Goal: Check status: Check status

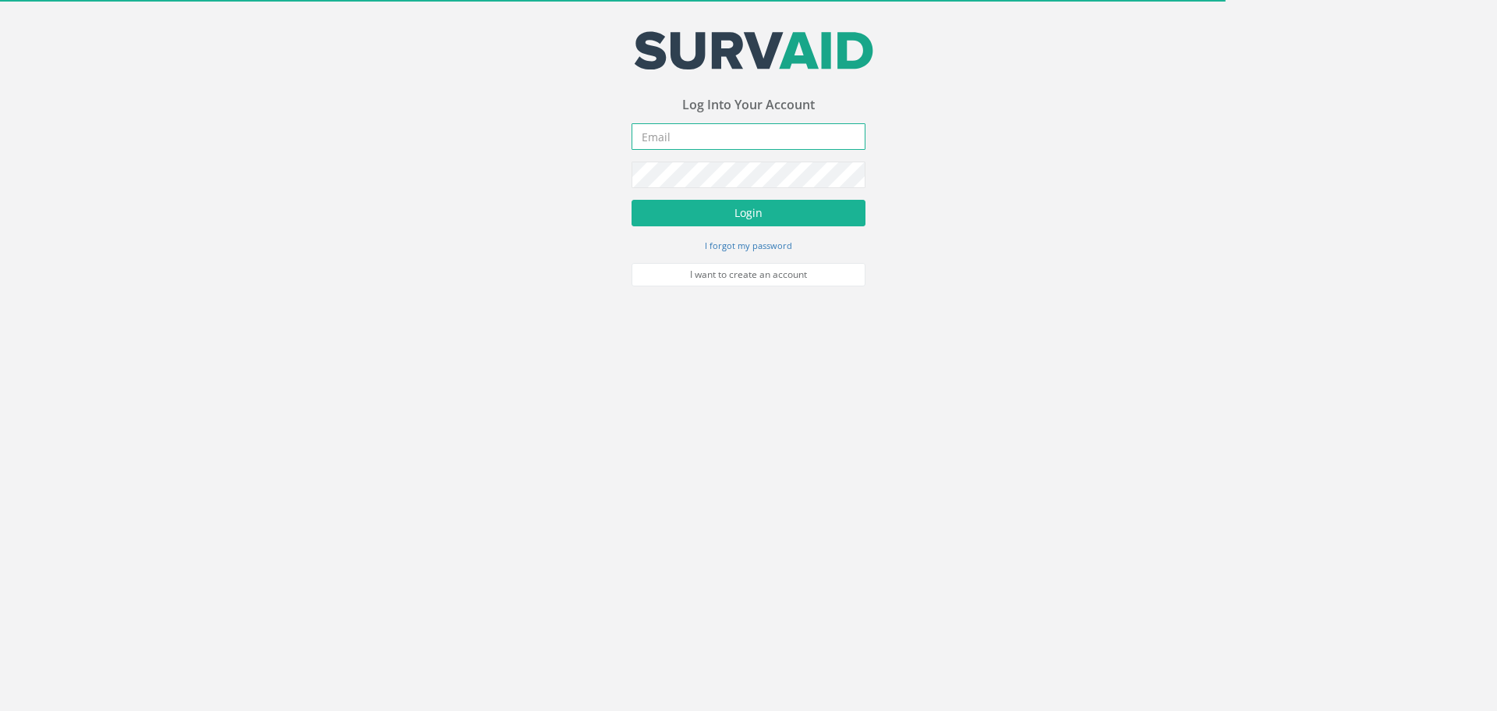
click at [683, 143] on input "email" at bounding box center [749, 136] width 234 height 27
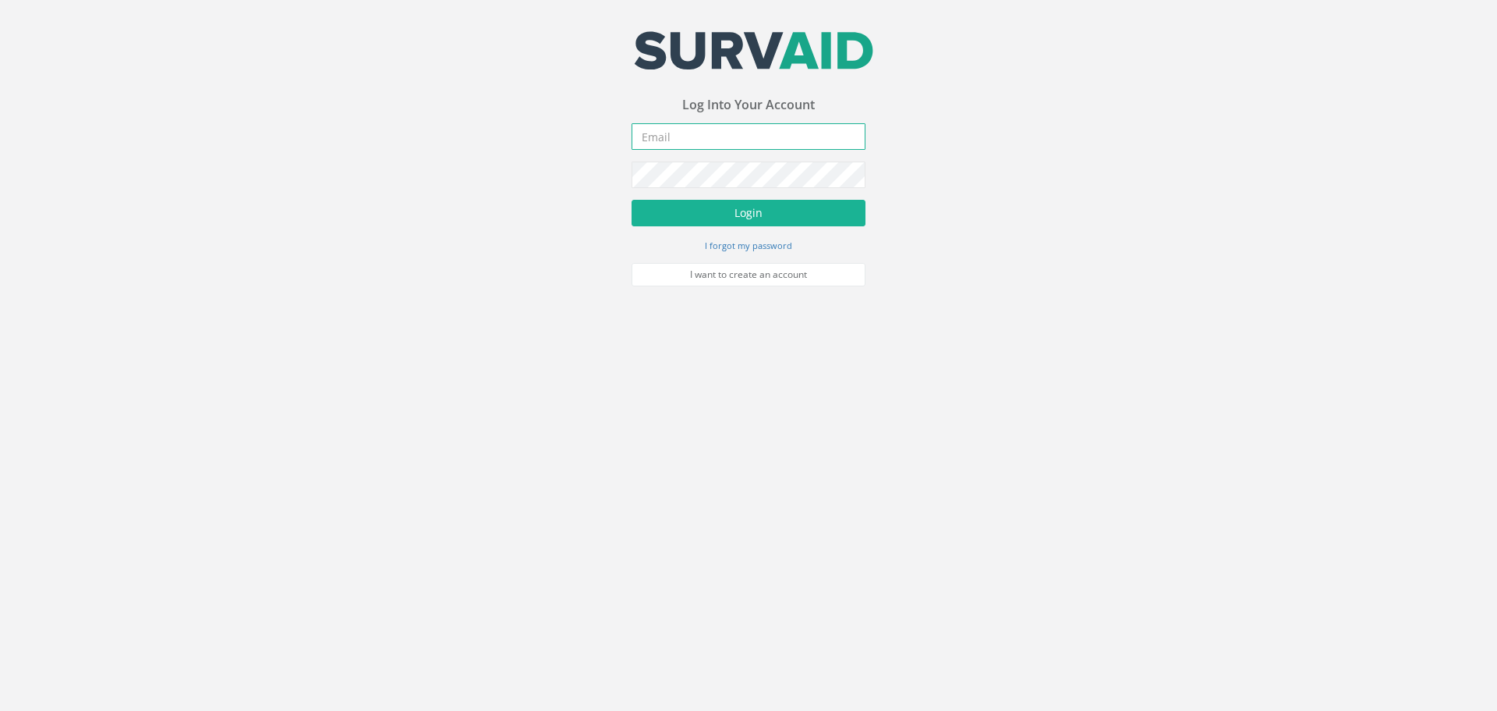
type input "[PERSON_NAME][EMAIL_ADDRESS][PERSON_NAME][DOMAIN_NAME]"
click at [702, 217] on button "Login" at bounding box center [749, 213] width 234 height 27
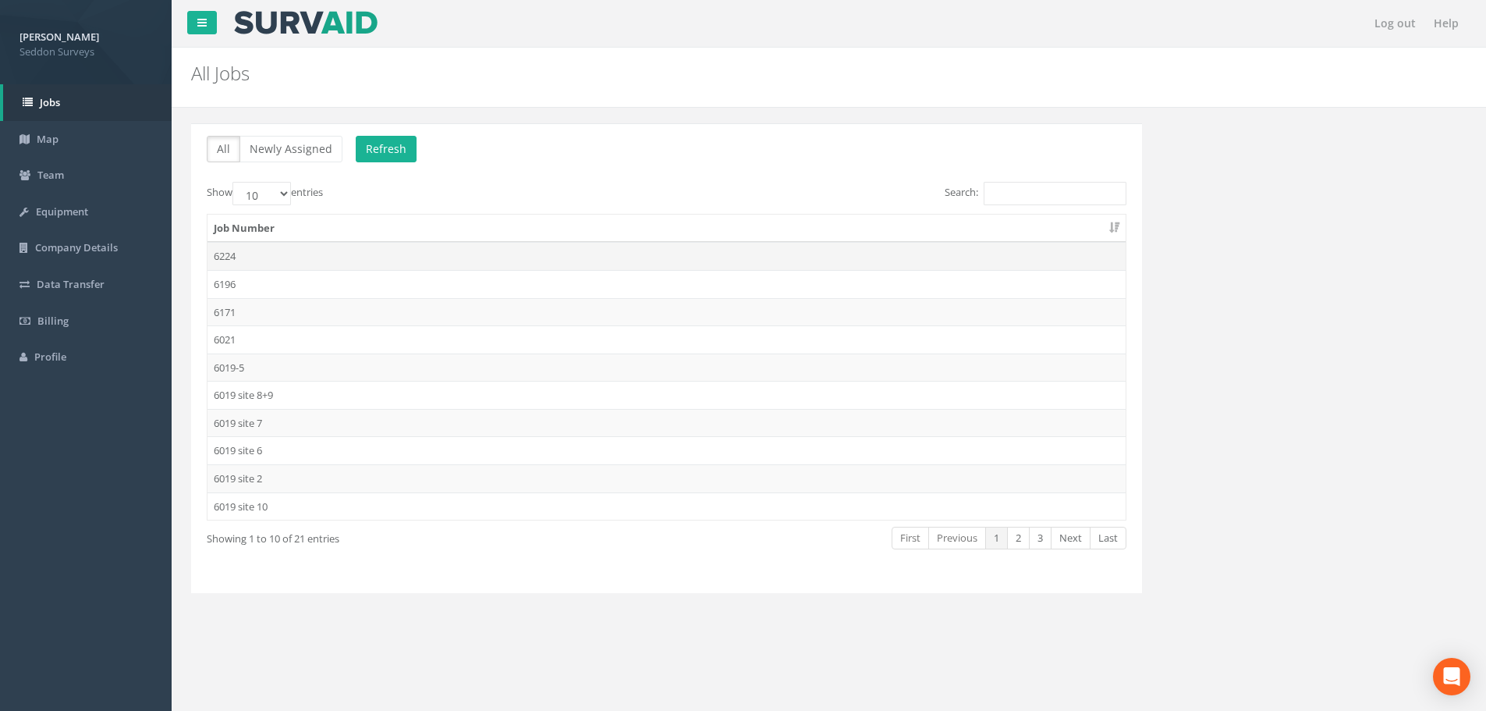
click at [227, 260] on td "6224" at bounding box center [666, 256] width 918 height 28
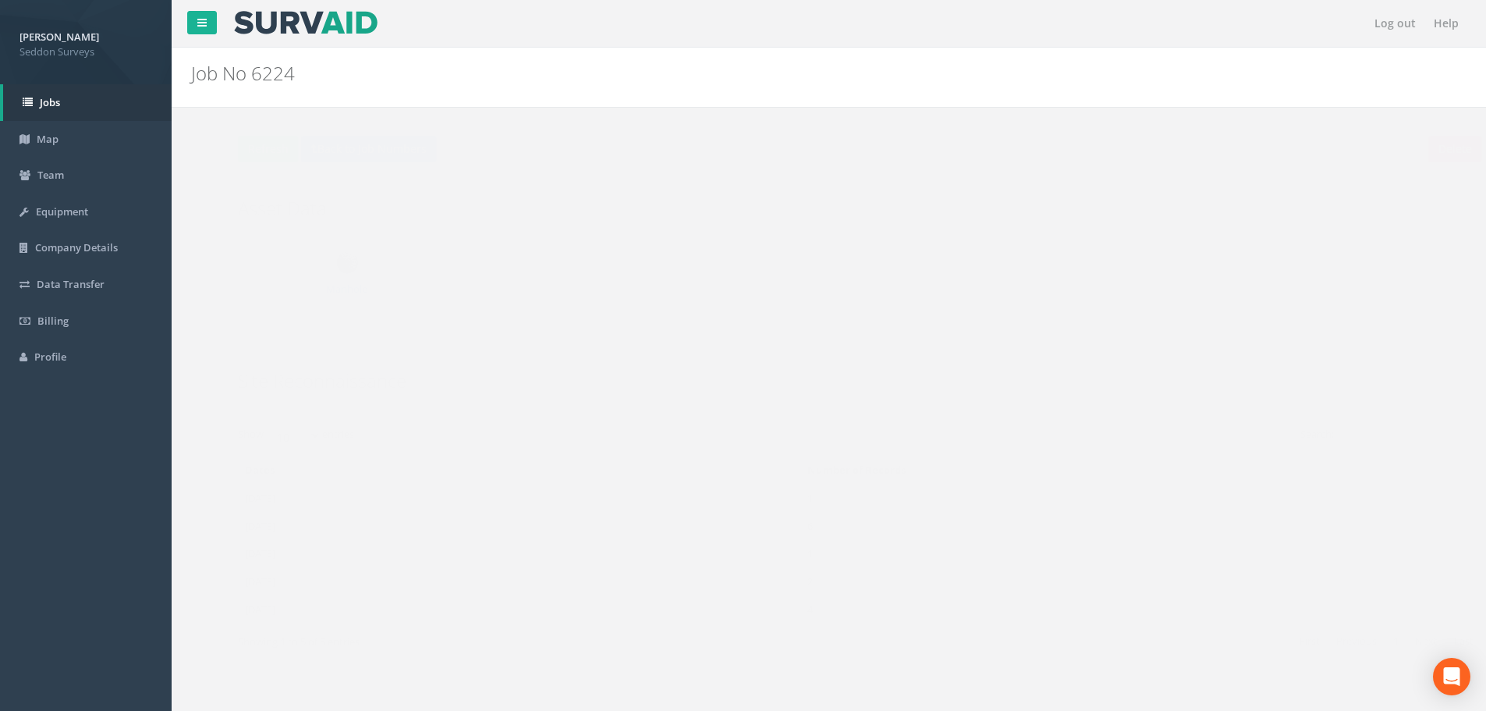
click at [250, 608] on td "[DATE]" at bounding box center [488, 609] width 563 height 28
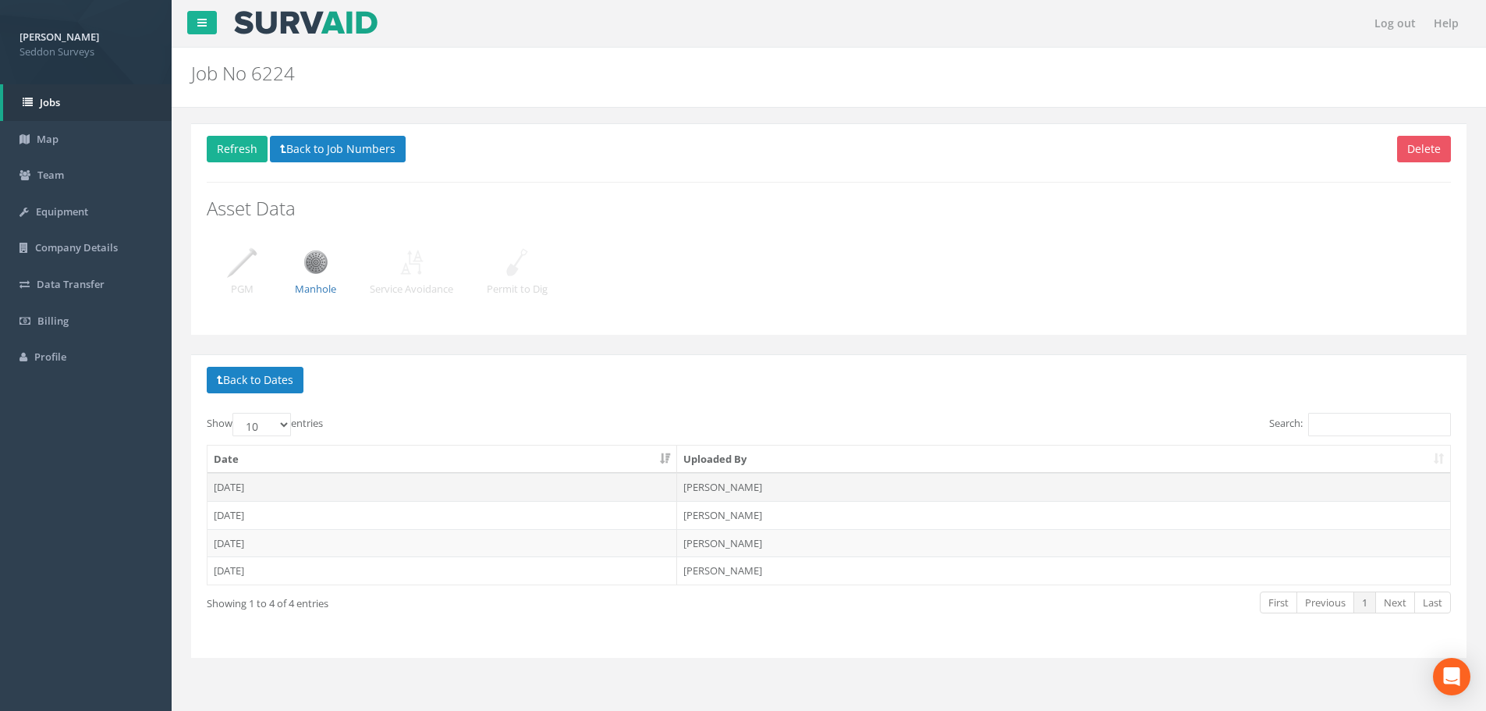
click at [225, 485] on td "[DATE]" at bounding box center [442, 487] width 470 height 28
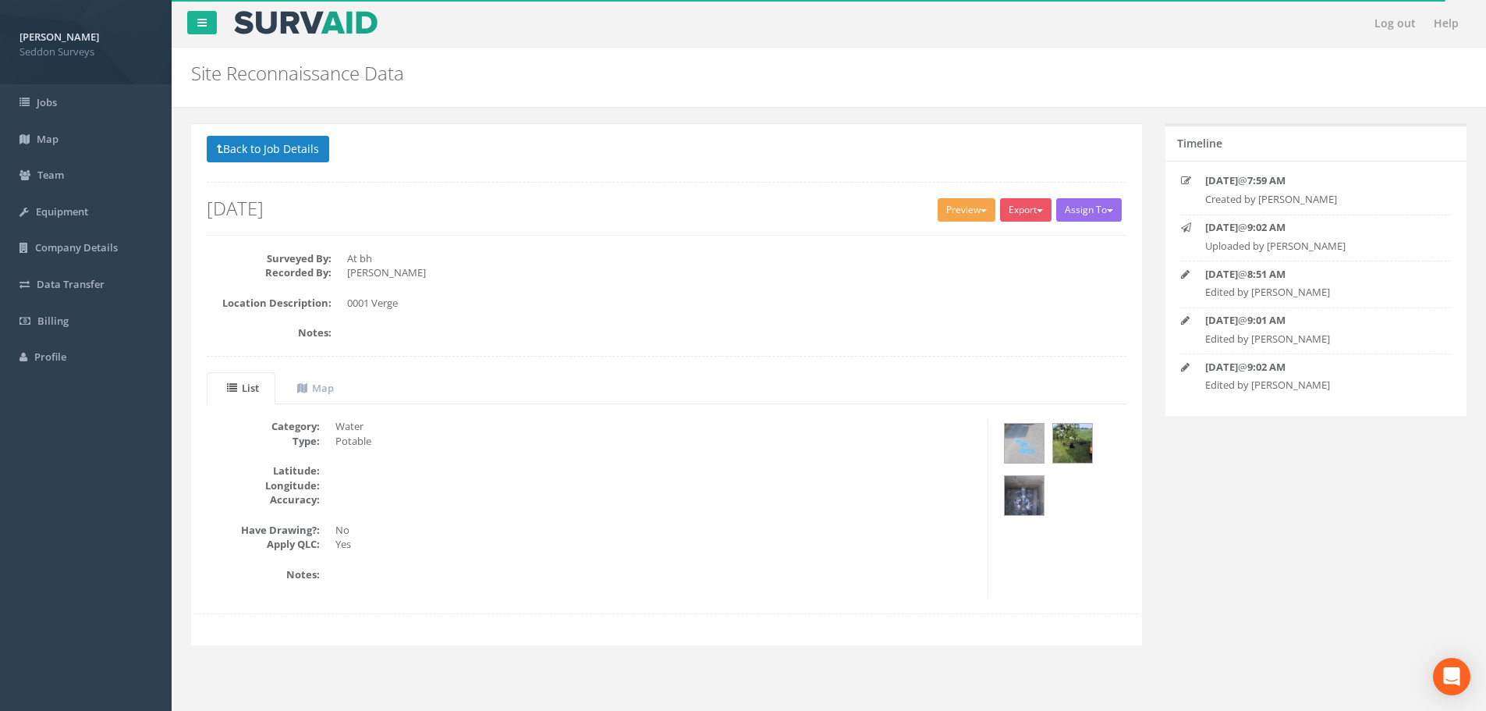
click at [961, 211] on button "Preview" at bounding box center [966, 209] width 58 height 23
click at [946, 239] on link "SurvAid Standard" at bounding box center [937, 242] width 119 height 24
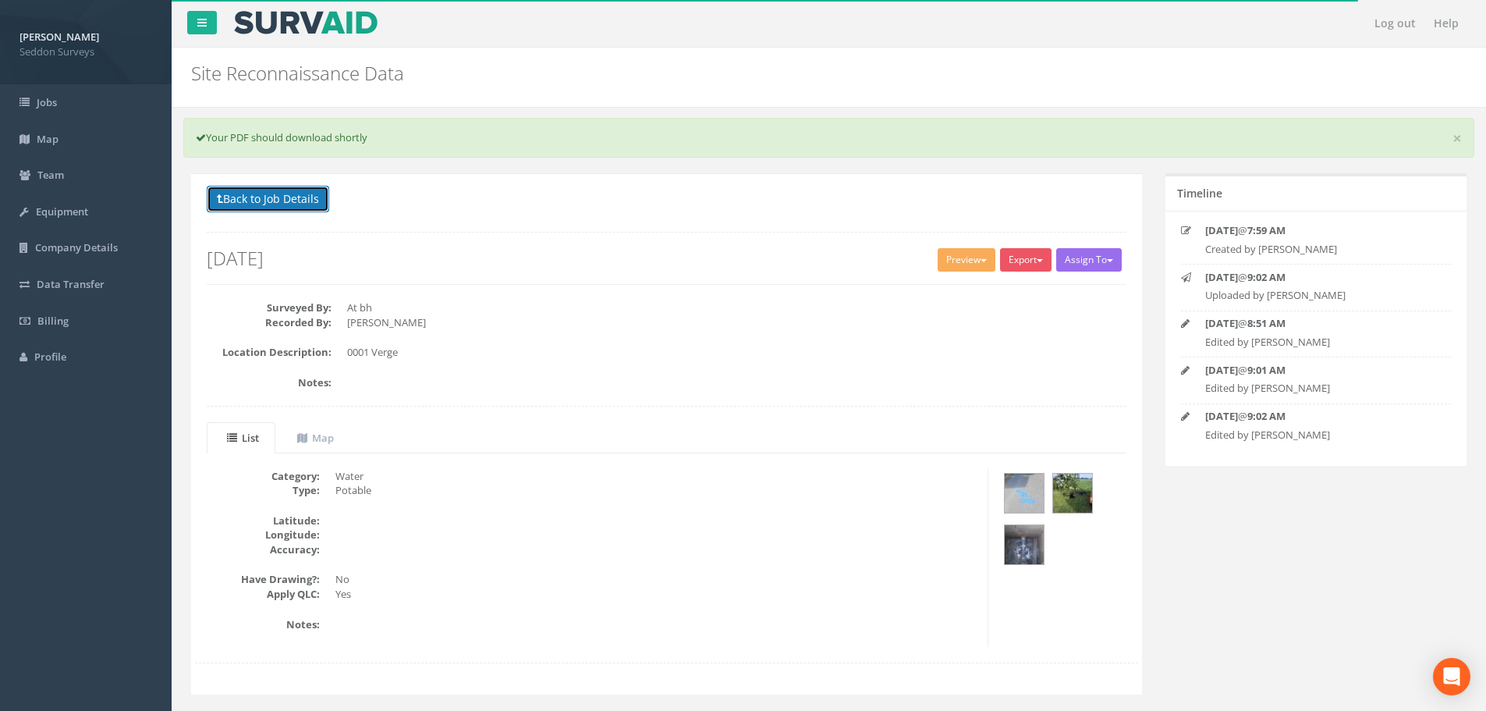
click at [262, 202] on button "Back to Job Details" at bounding box center [268, 199] width 122 height 27
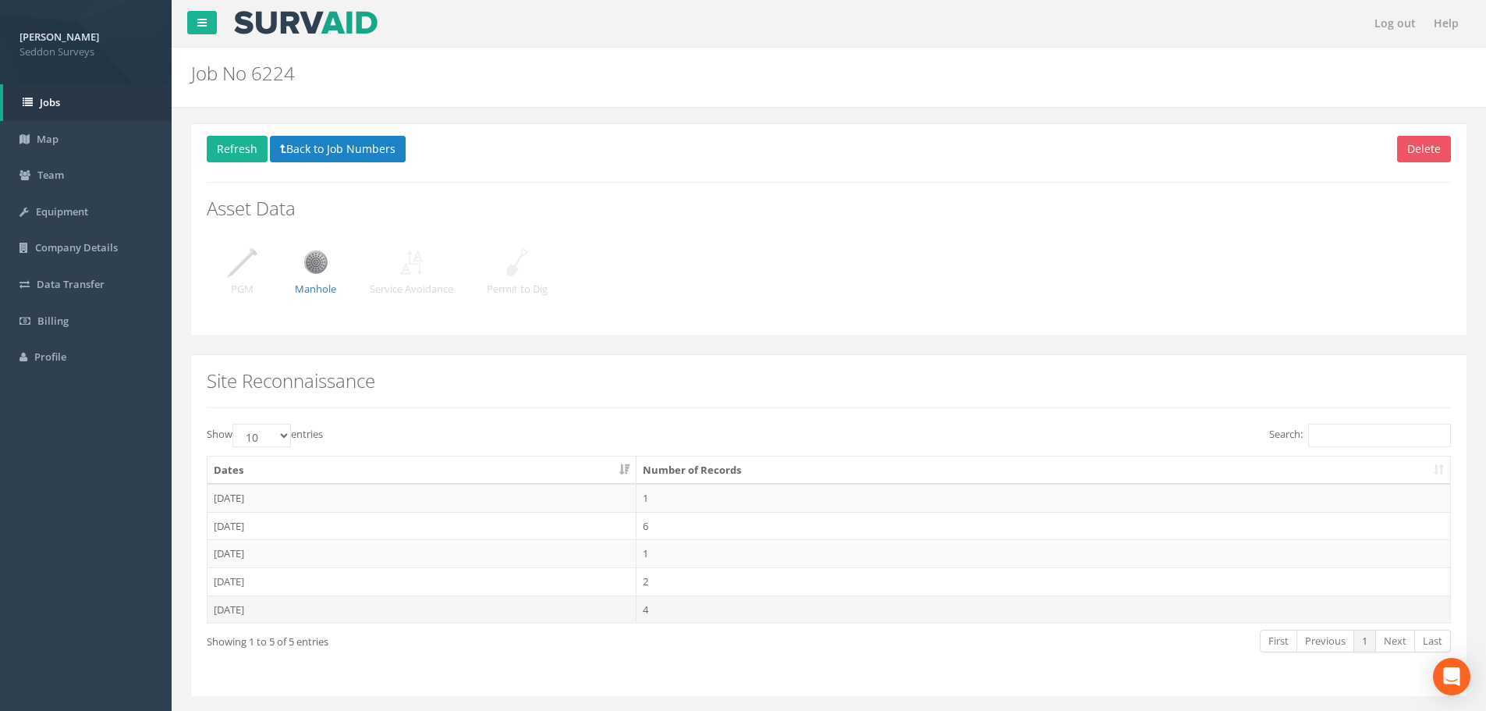
click at [253, 611] on td "[DATE]" at bounding box center [421, 609] width 429 height 28
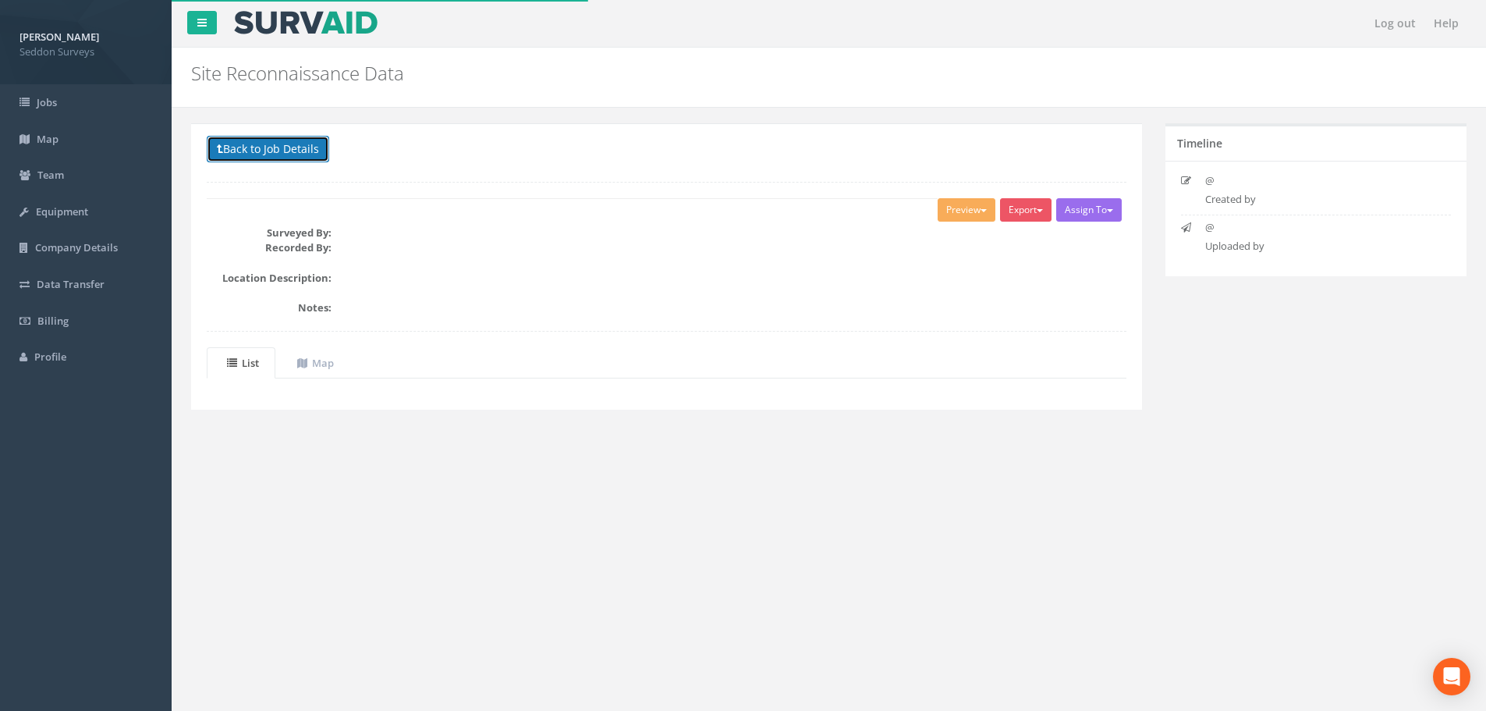
click at [264, 140] on button "Back to Job Details" at bounding box center [268, 149] width 122 height 27
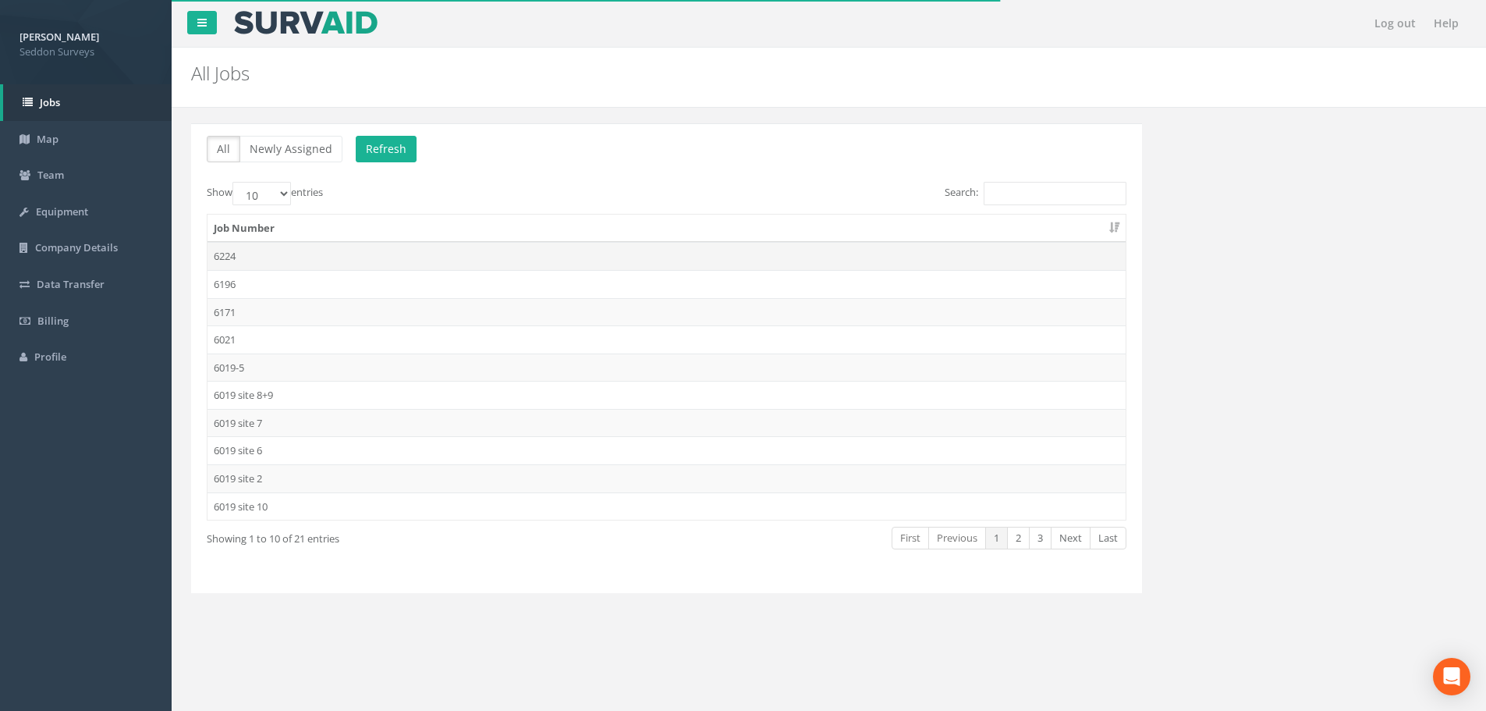
click at [231, 263] on td "6224" at bounding box center [666, 256] width 918 height 28
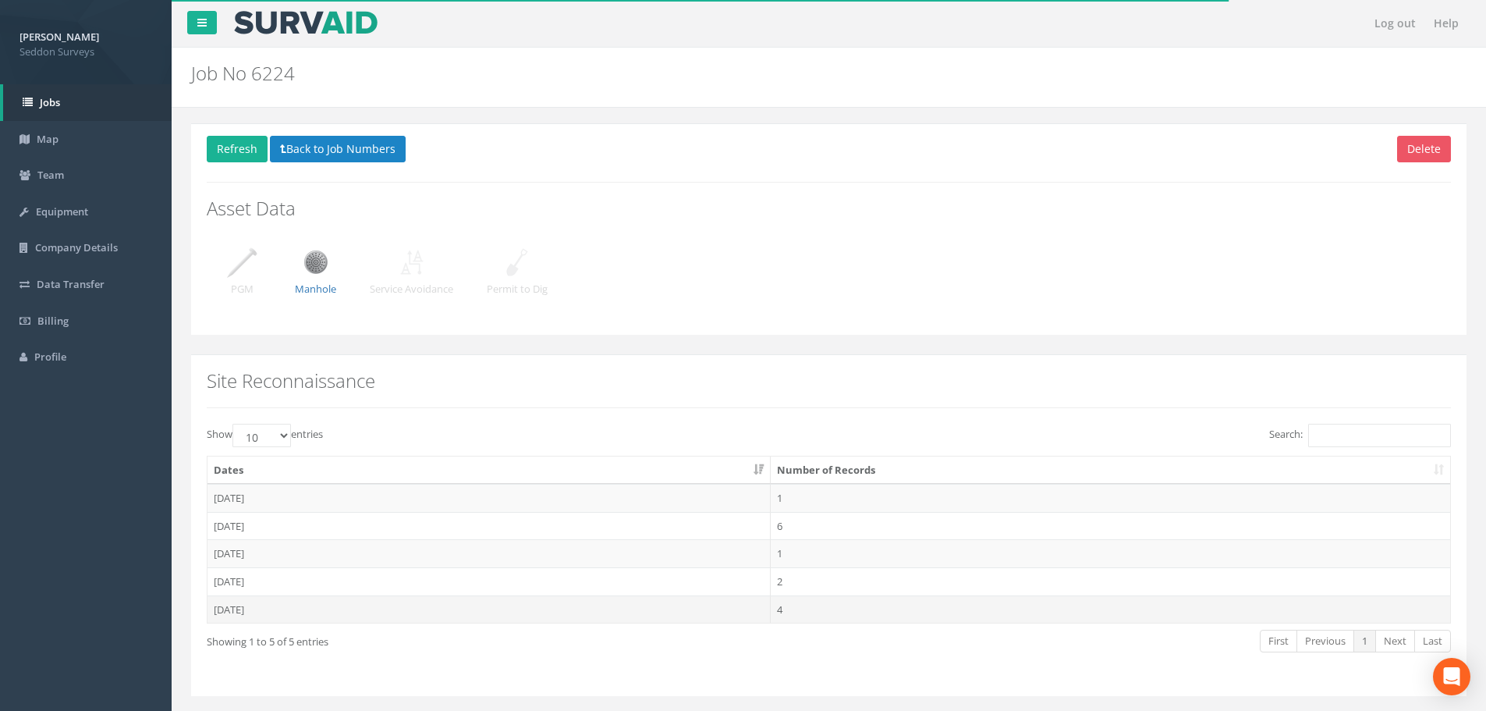
click at [250, 613] on td "[DATE]" at bounding box center [488, 609] width 563 height 28
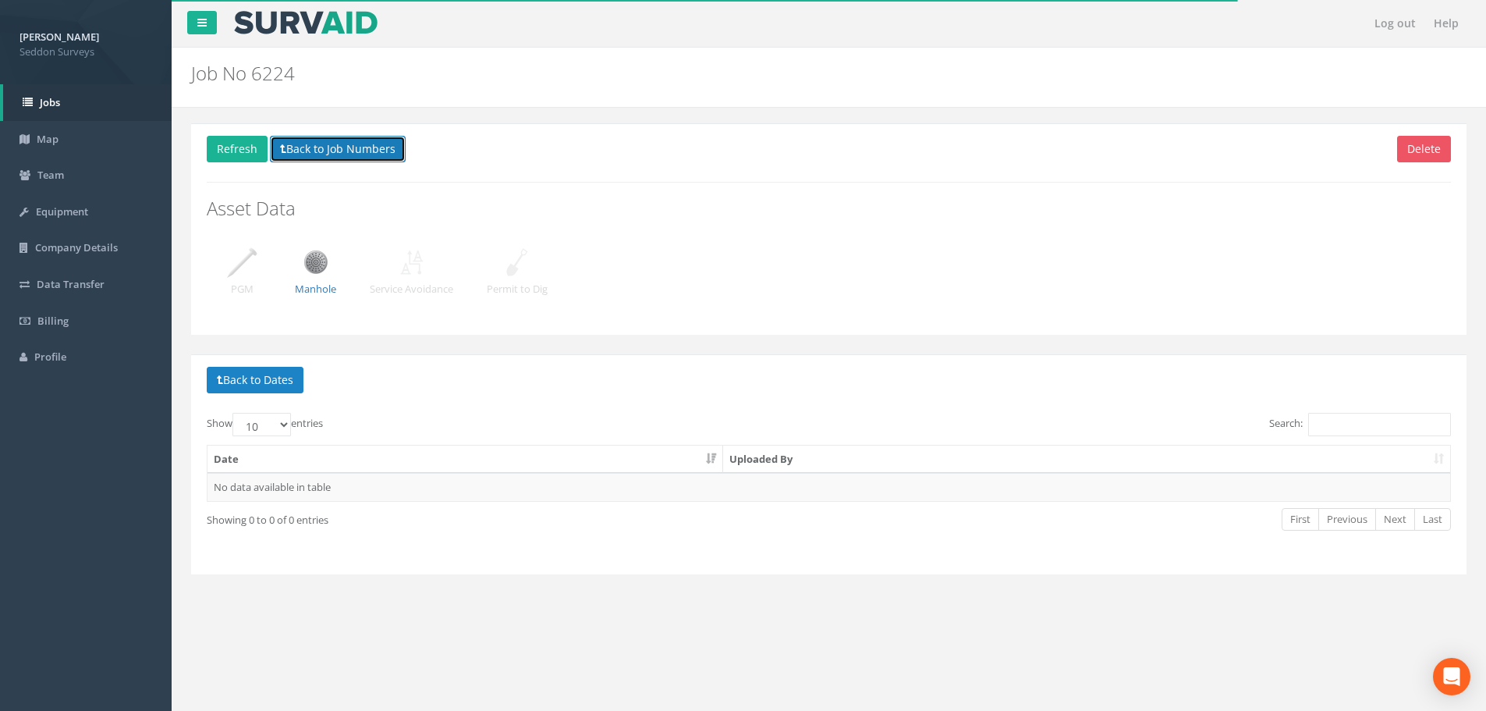
click at [285, 154] on button "Back to Job Numbers" at bounding box center [338, 149] width 136 height 27
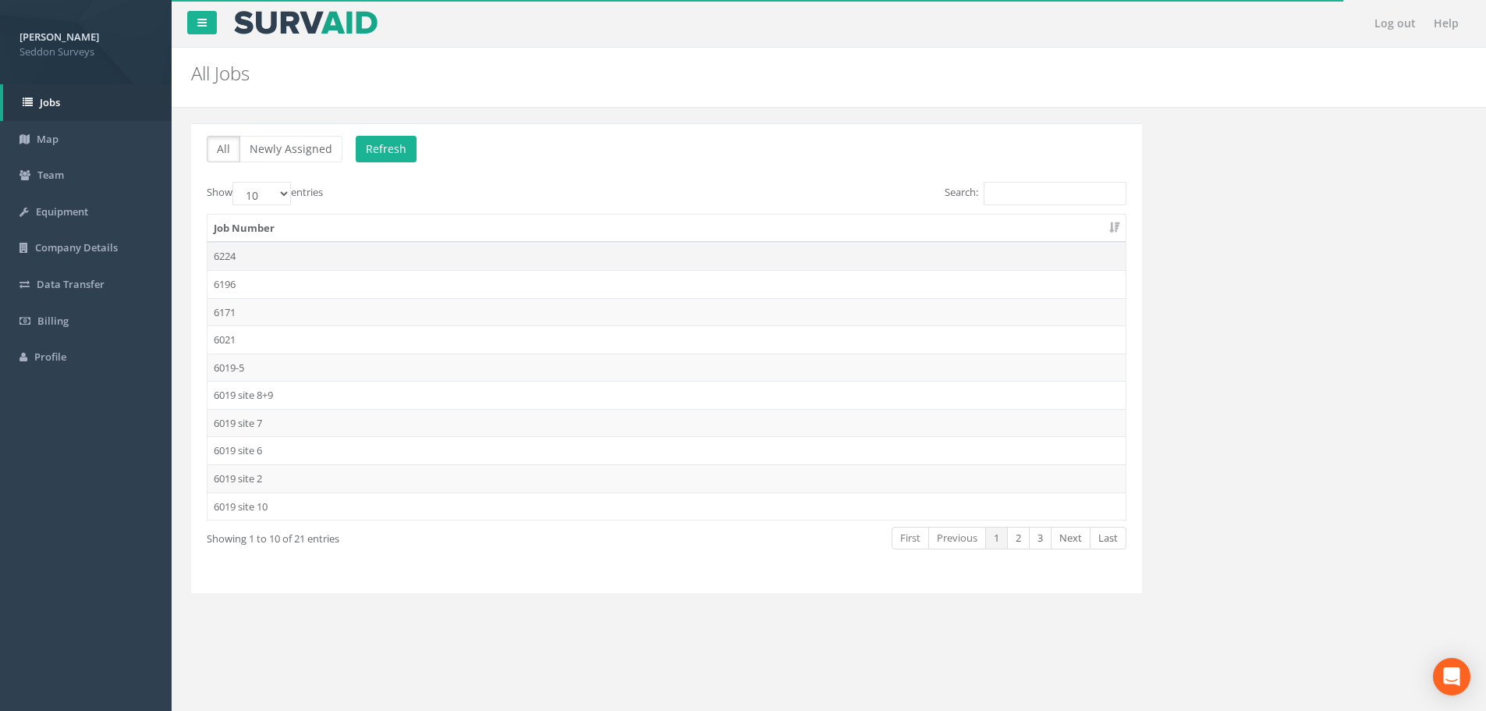
click at [243, 254] on td "6224" at bounding box center [666, 256] width 918 height 28
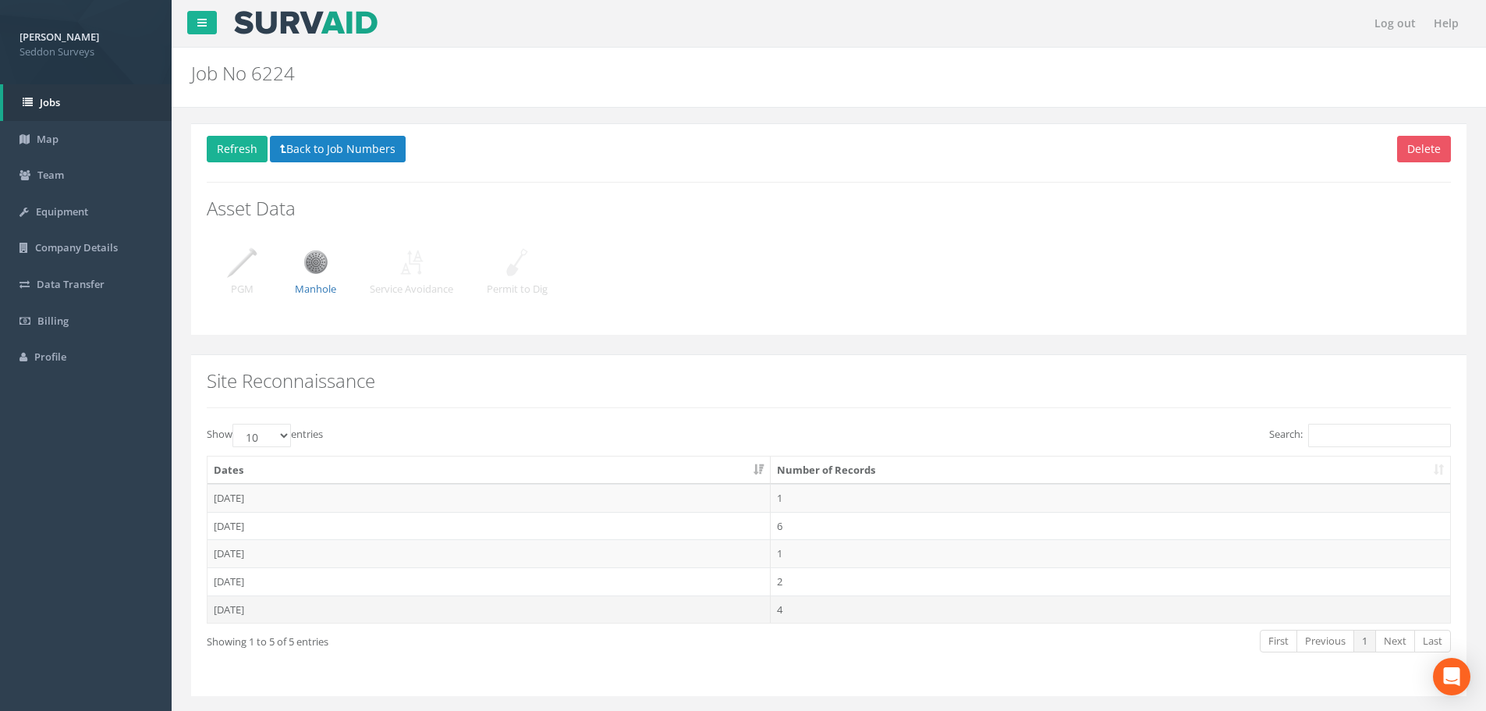
click at [260, 610] on td "[DATE]" at bounding box center [488, 609] width 563 height 28
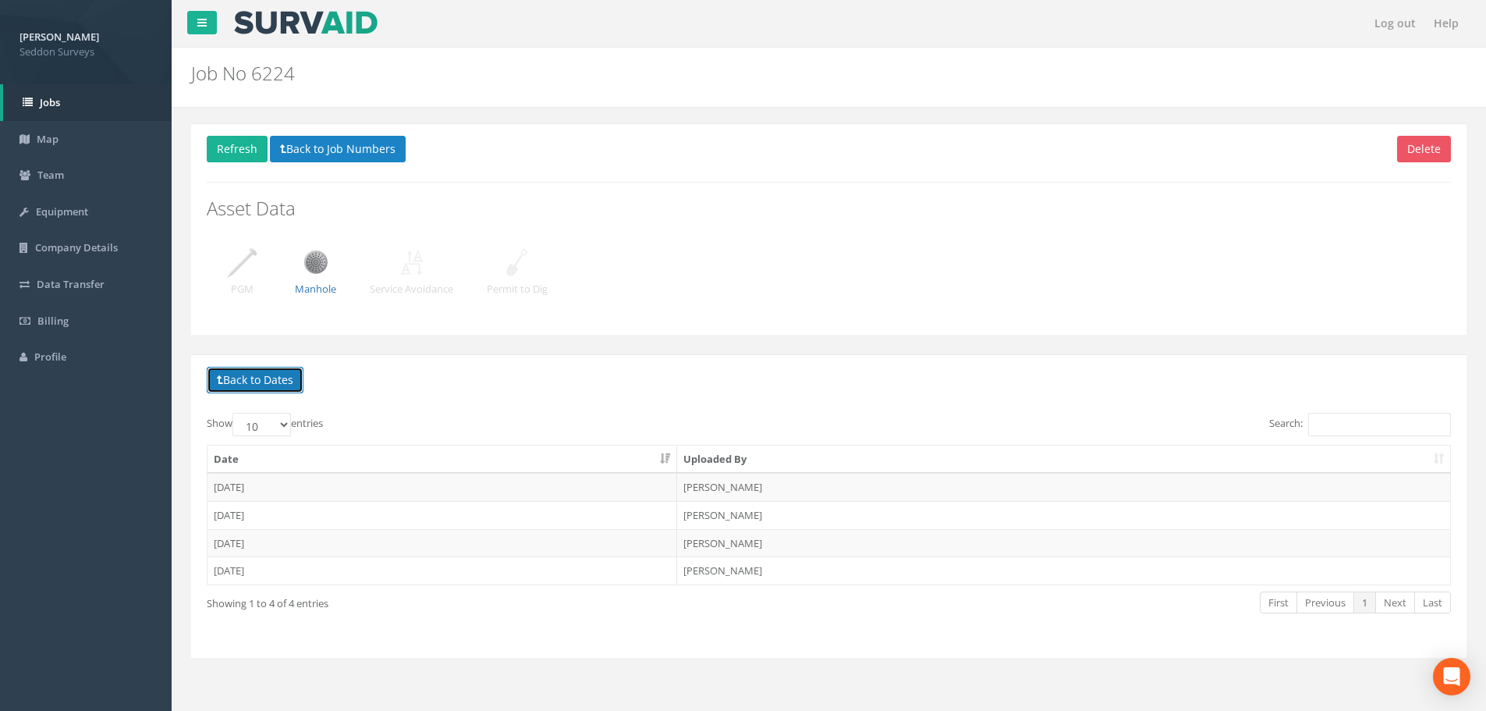
click at [285, 375] on button "Back to Dates" at bounding box center [255, 380] width 97 height 27
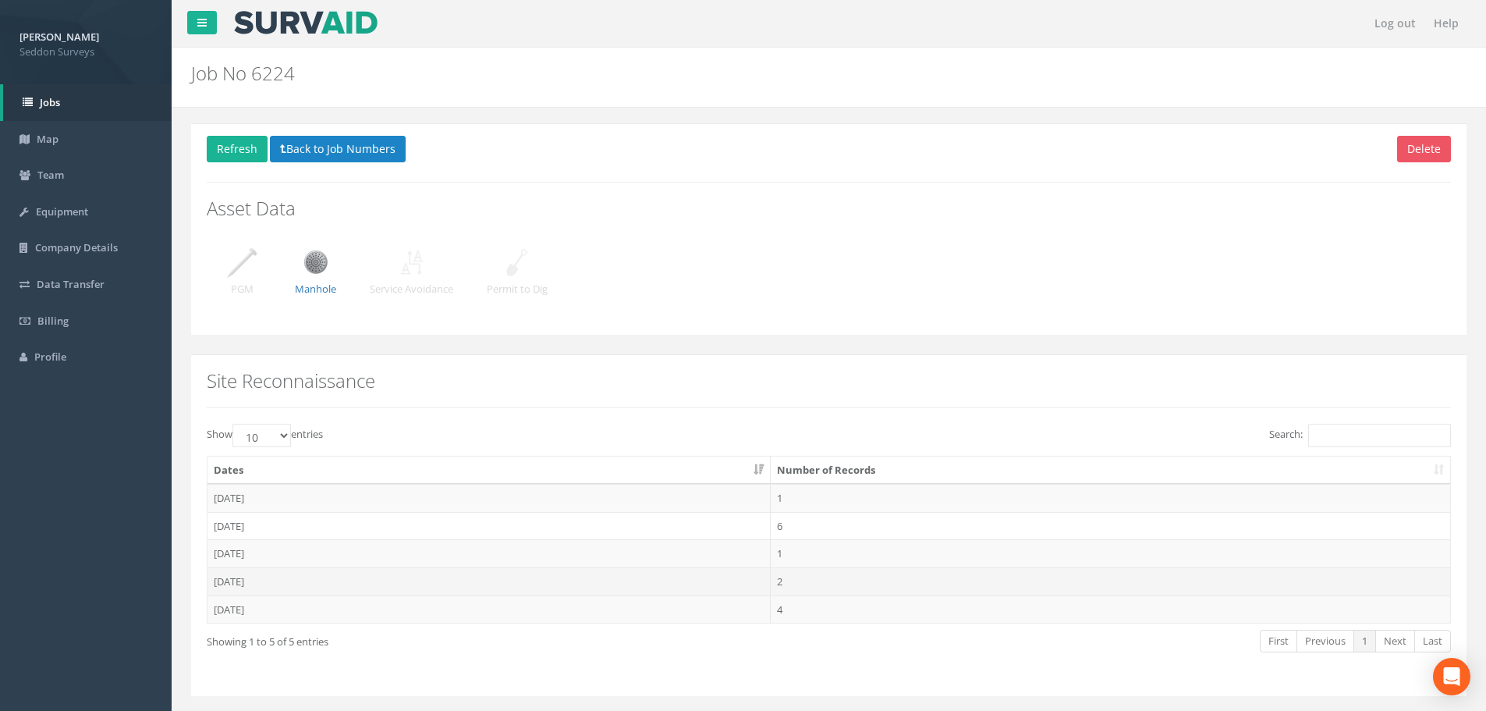
click at [253, 578] on td "[DATE]" at bounding box center [488, 581] width 563 height 28
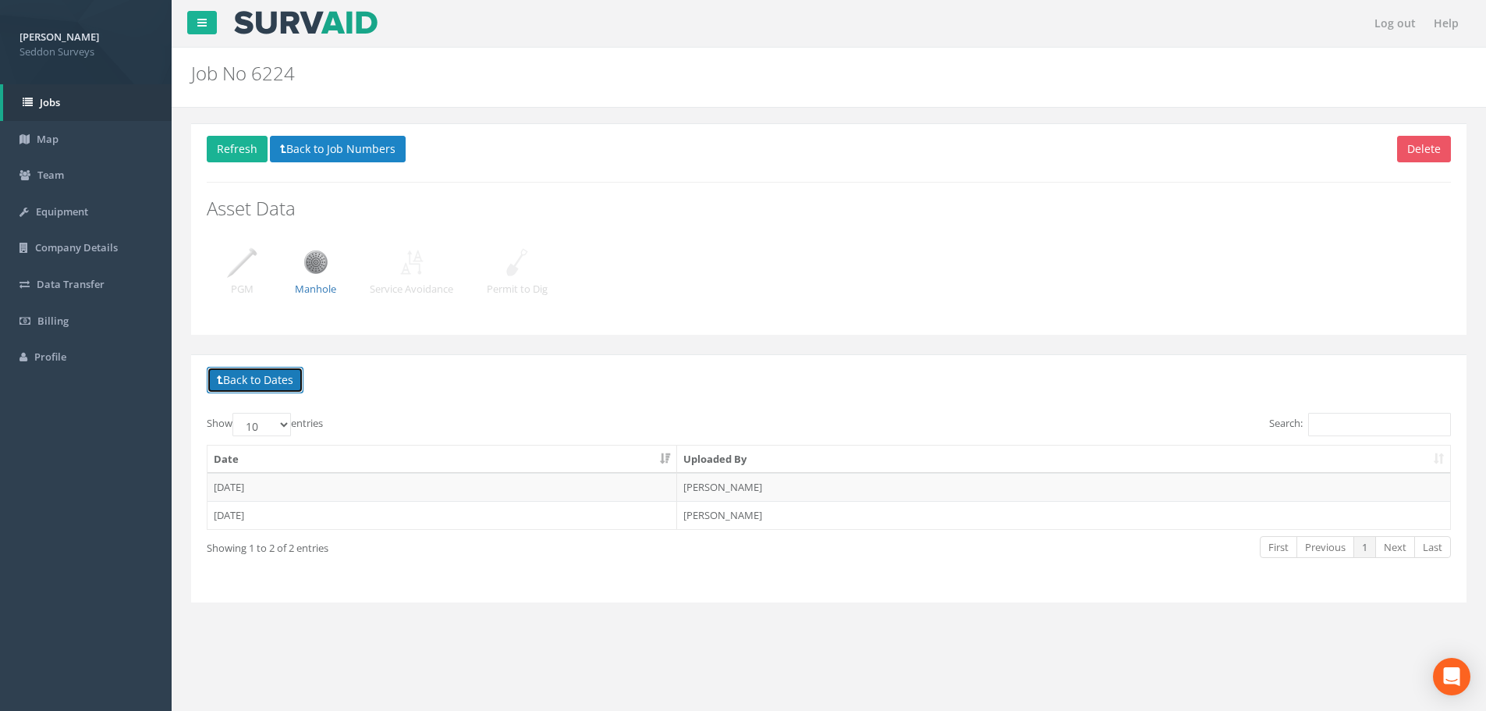
click at [260, 371] on button "Back to Dates" at bounding box center [255, 380] width 97 height 27
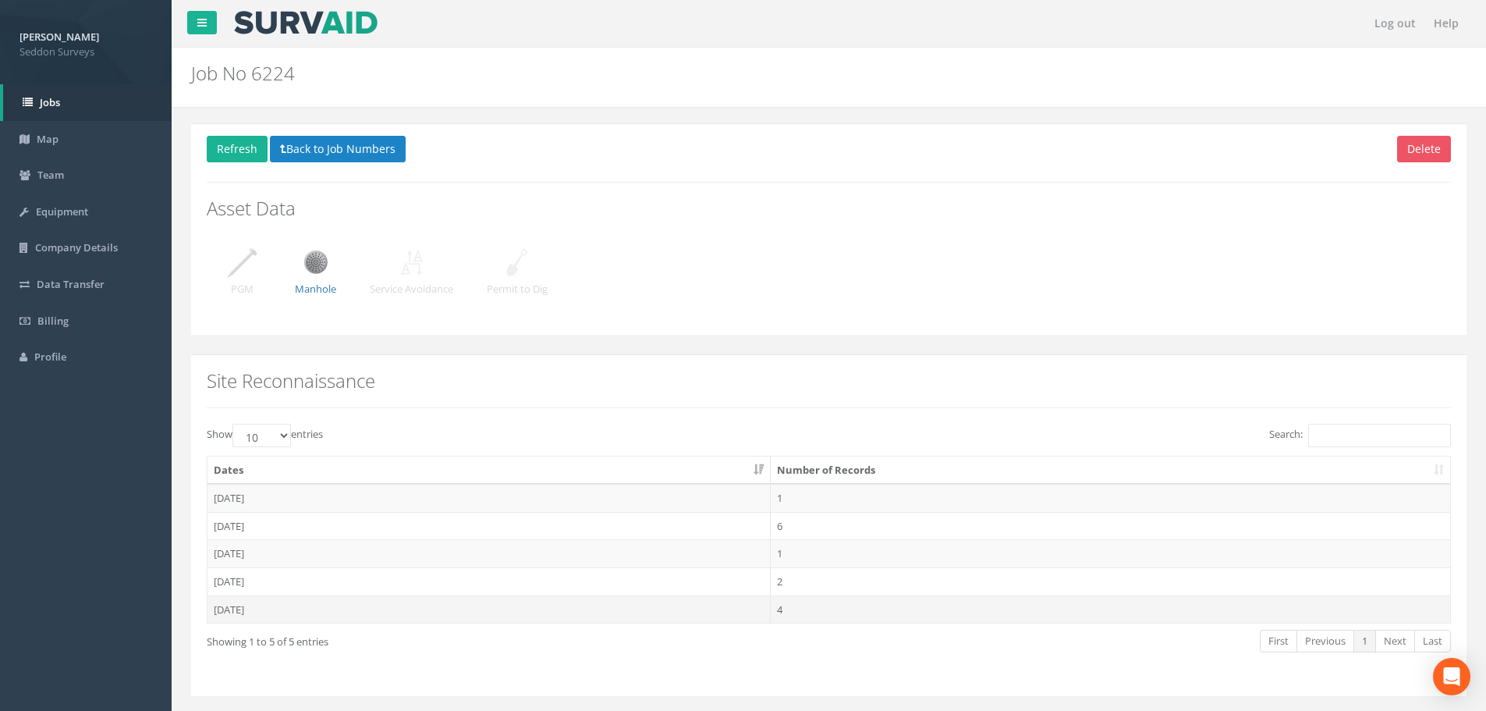
click at [263, 610] on td "[DATE]" at bounding box center [488, 609] width 563 height 28
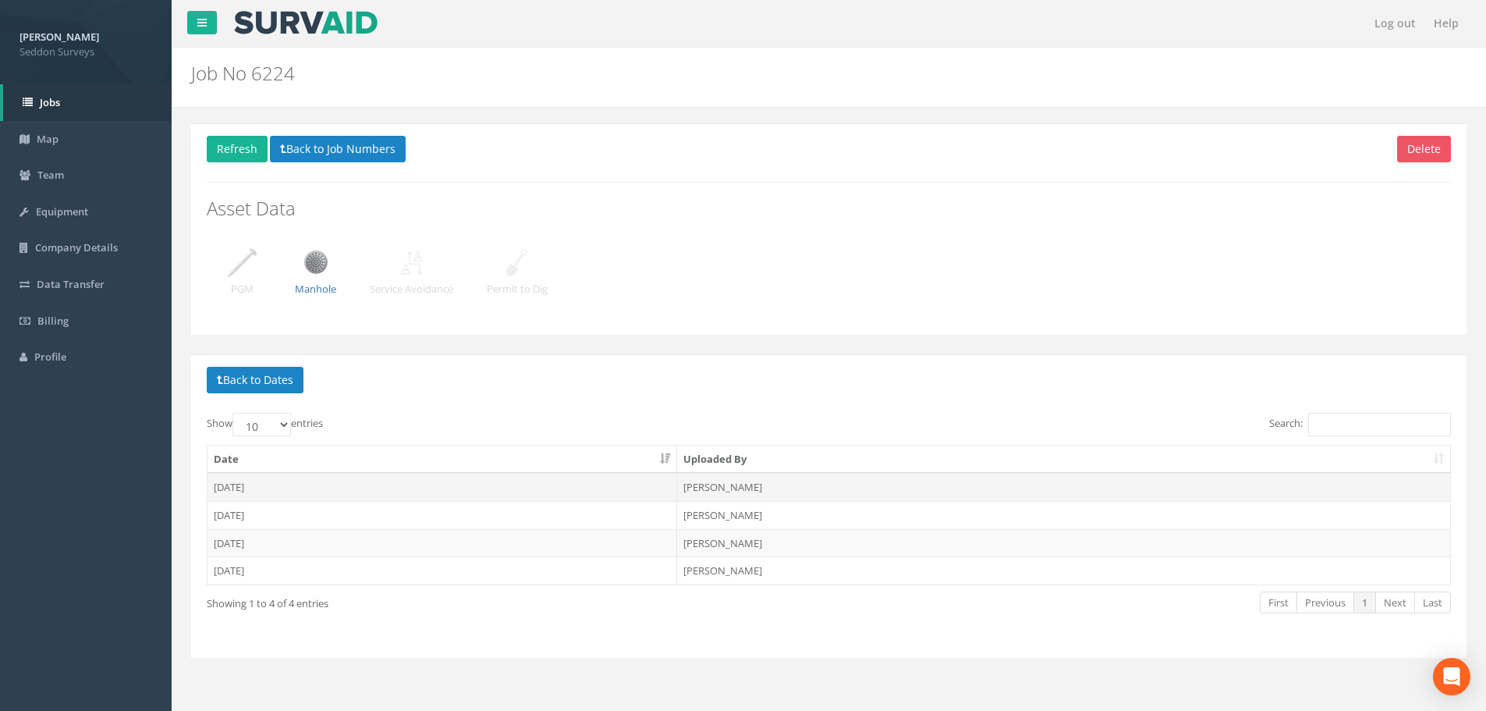
click at [249, 491] on td "[DATE]" at bounding box center [442, 487] width 470 height 28
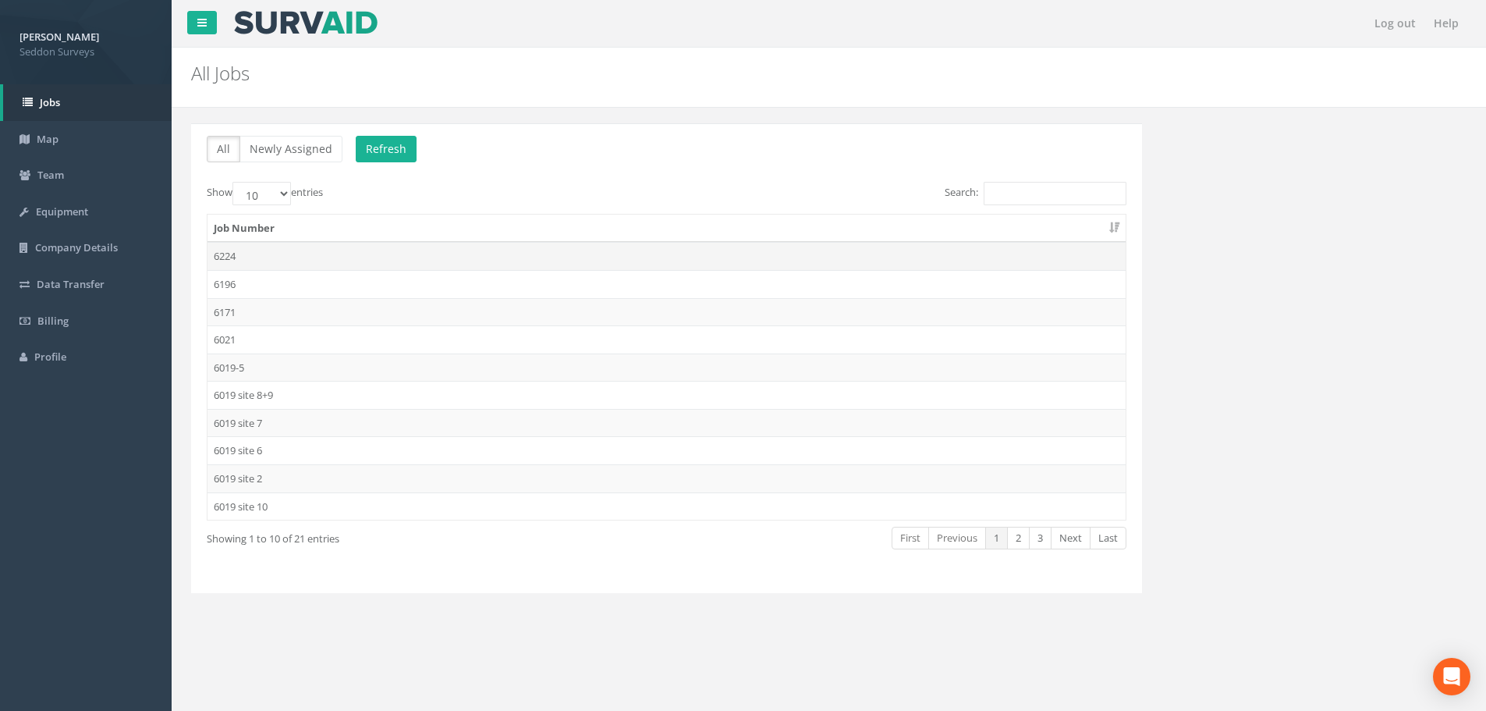
click at [255, 260] on td "6224" at bounding box center [666, 256] width 918 height 28
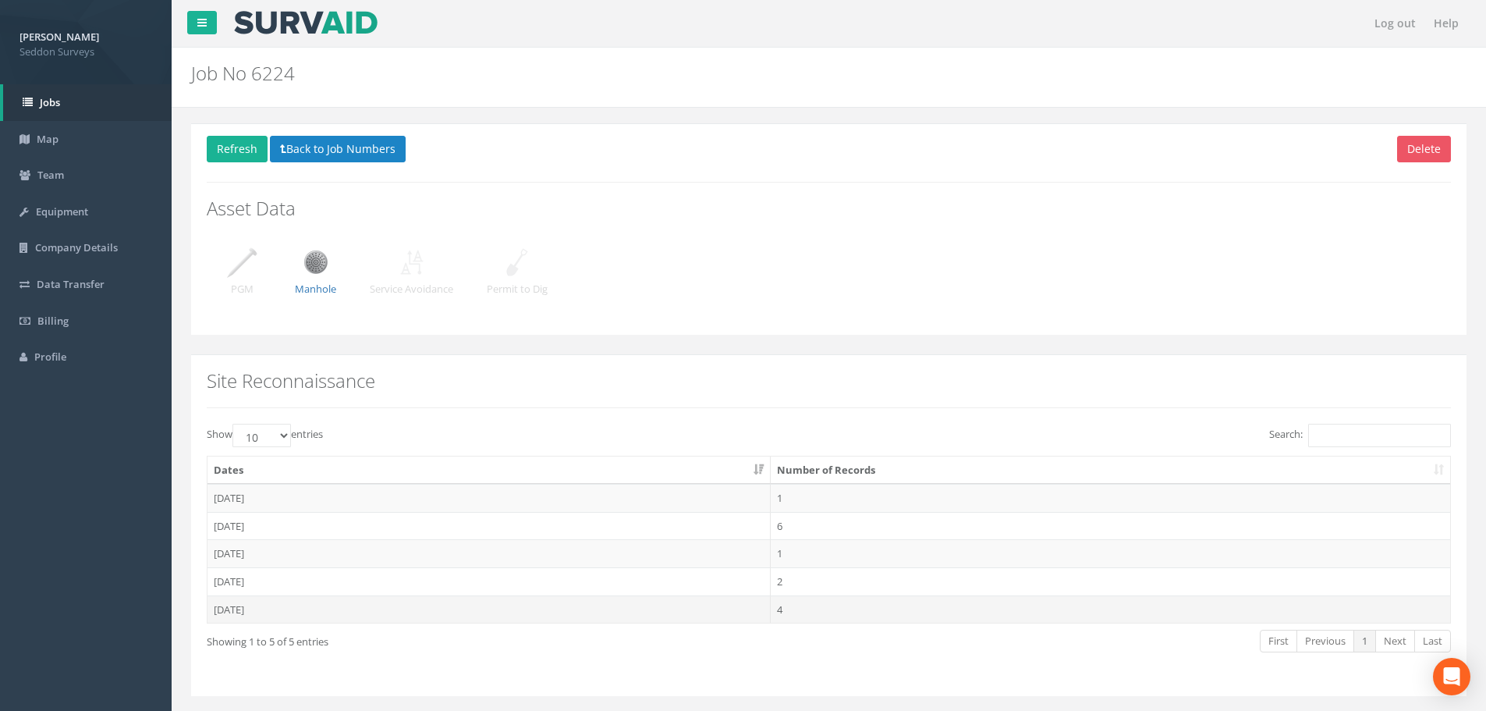
click at [253, 611] on td "[DATE]" at bounding box center [488, 609] width 563 height 28
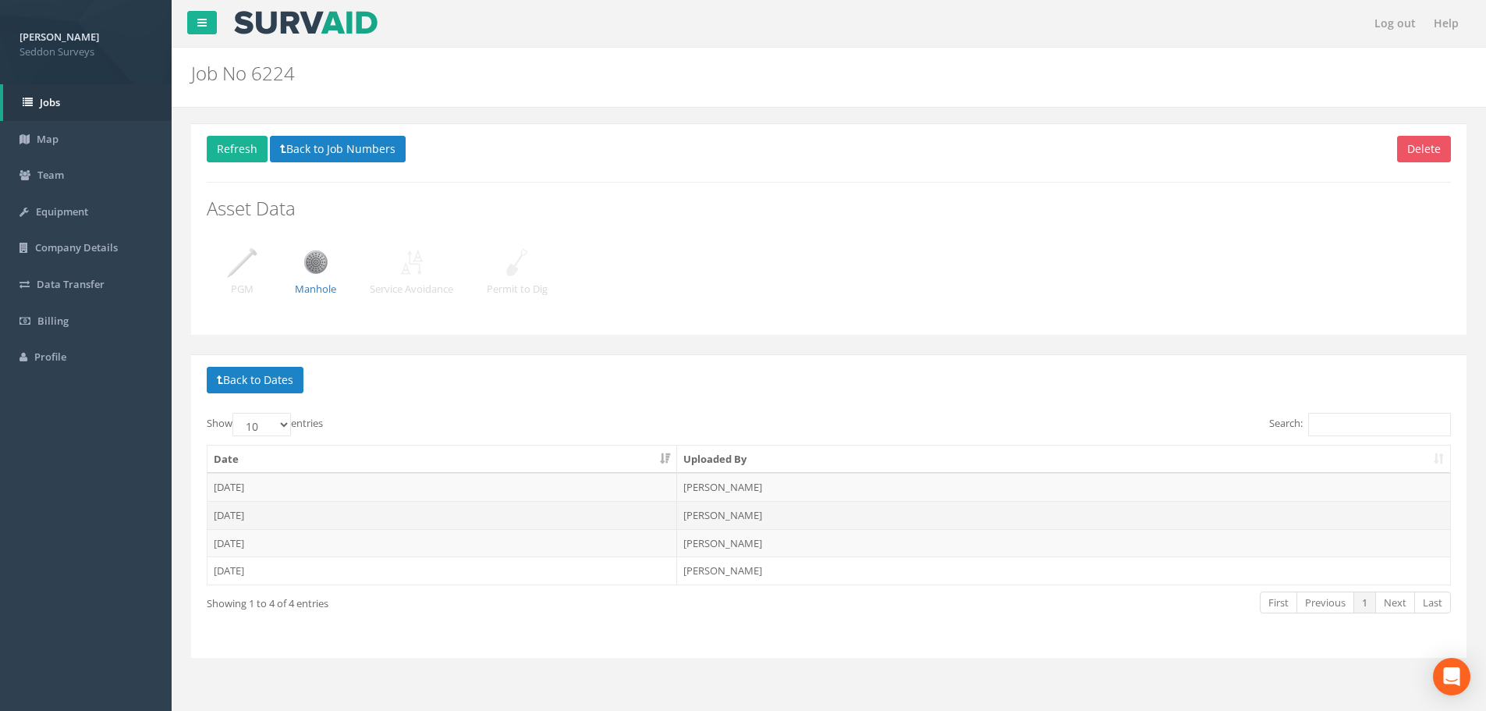
click at [253, 517] on td "[DATE]" at bounding box center [442, 515] width 470 height 28
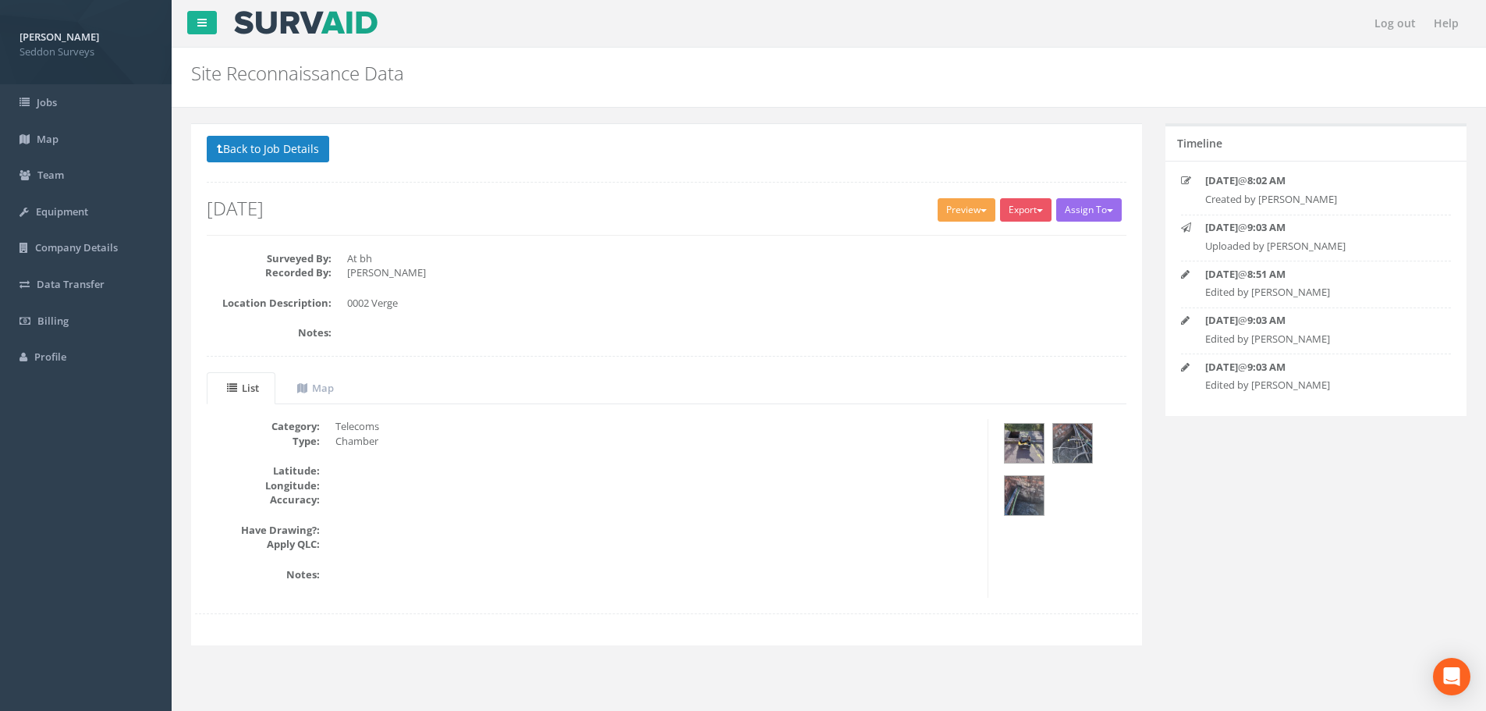
click at [946, 215] on button "Preview" at bounding box center [966, 209] width 58 height 23
click at [943, 238] on link "SurvAid Standard" at bounding box center [937, 242] width 119 height 24
click at [961, 208] on button "Preview" at bounding box center [966, 209] width 58 height 23
click at [950, 241] on link "SurvAid Standard" at bounding box center [937, 242] width 119 height 24
click at [264, 158] on button "Back to Job Details" at bounding box center [268, 149] width 122 height 27
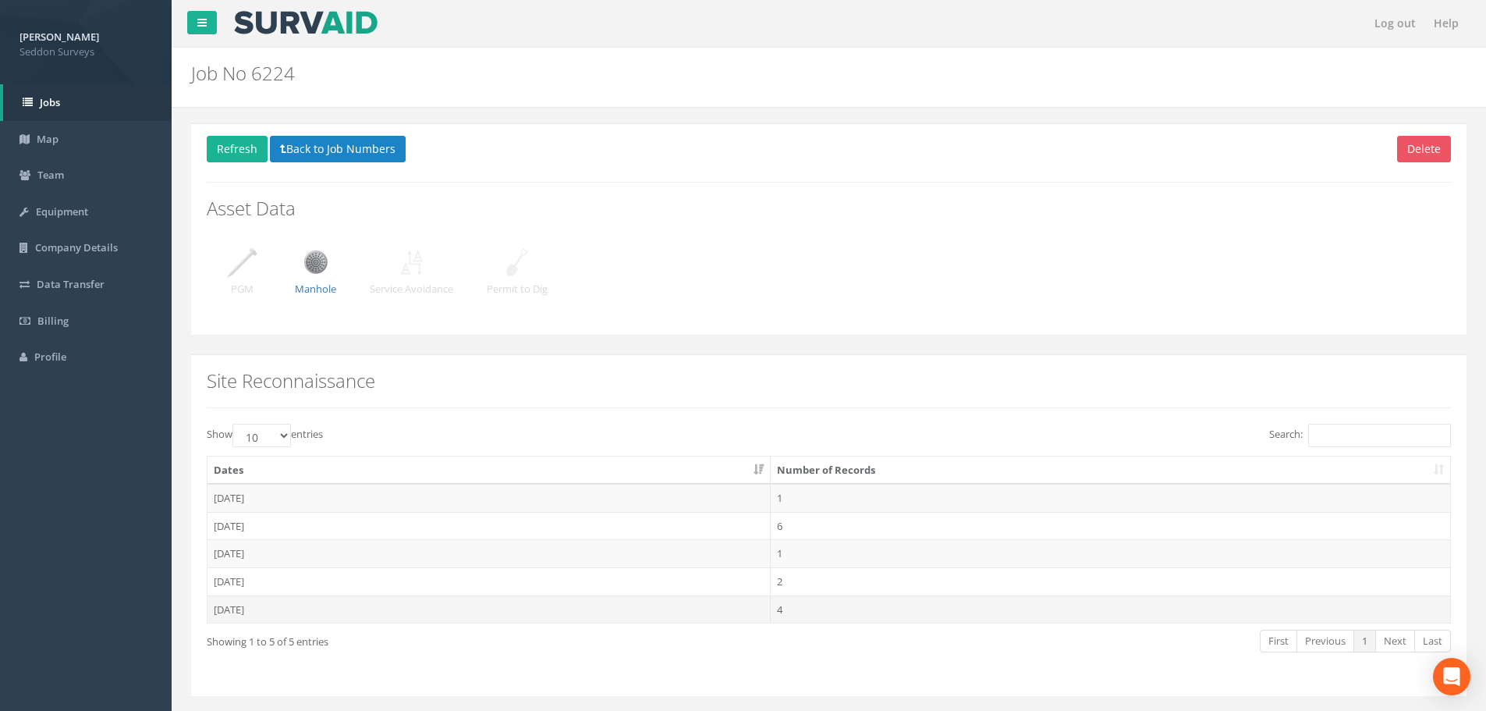
click at [269, 605] on td "[DATE]" at bounding box center [488, 609] width 563 height 28
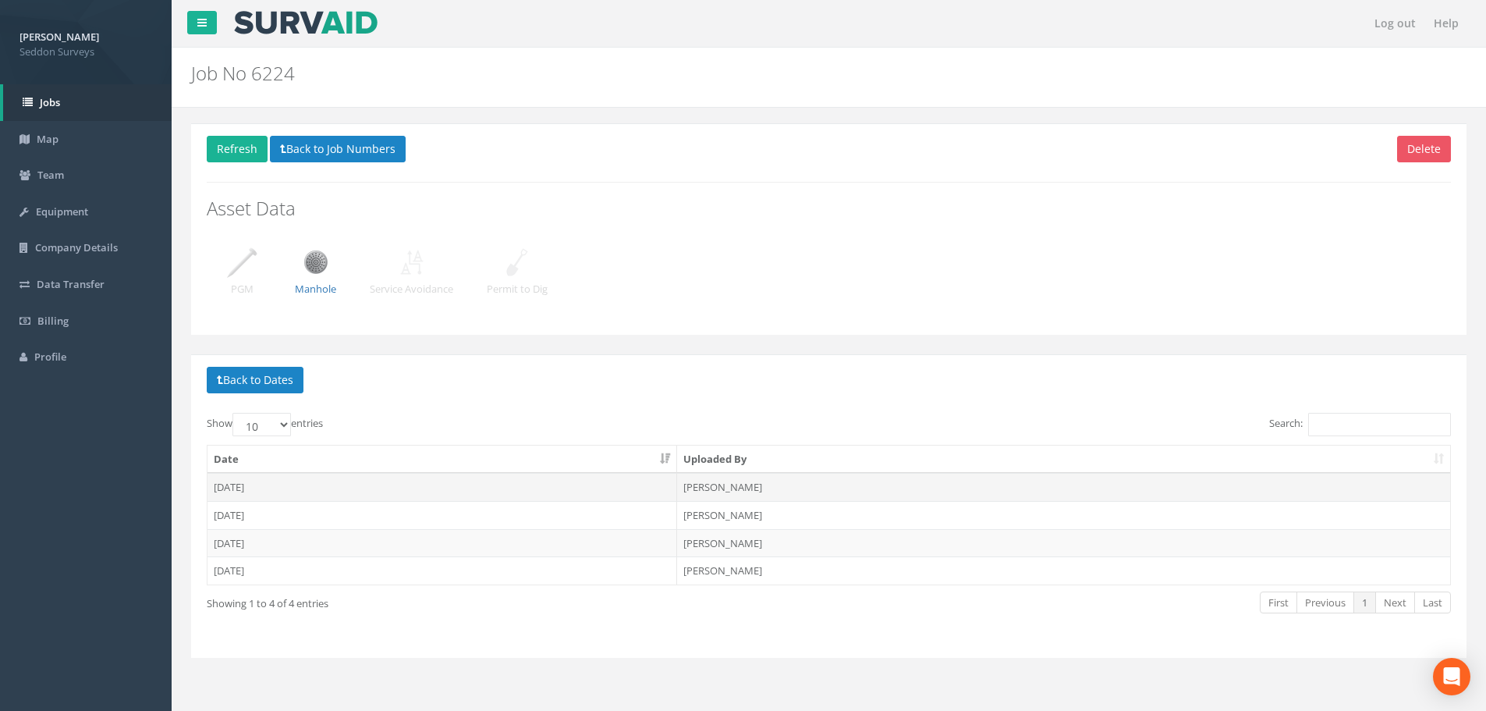
click at [246, 488] on td "[DATE]" at bounding box center [442, 487] width 470 height 28
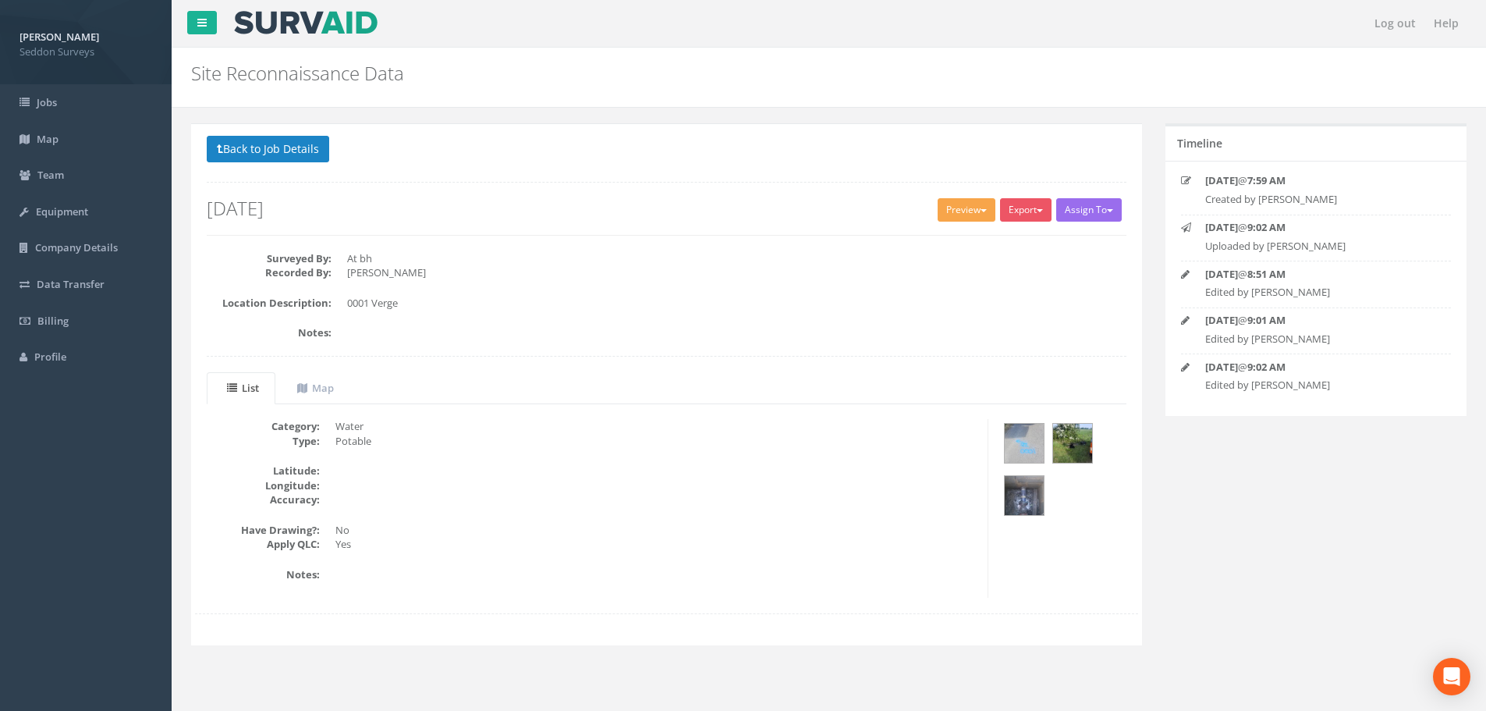
click at [959, 215] on button "Preview" at bounding box center [966, 209] width 58 height 23
click at [955, 234] on link "SurvAid Standard" at bounding box center [937, 242] width 119 height 24
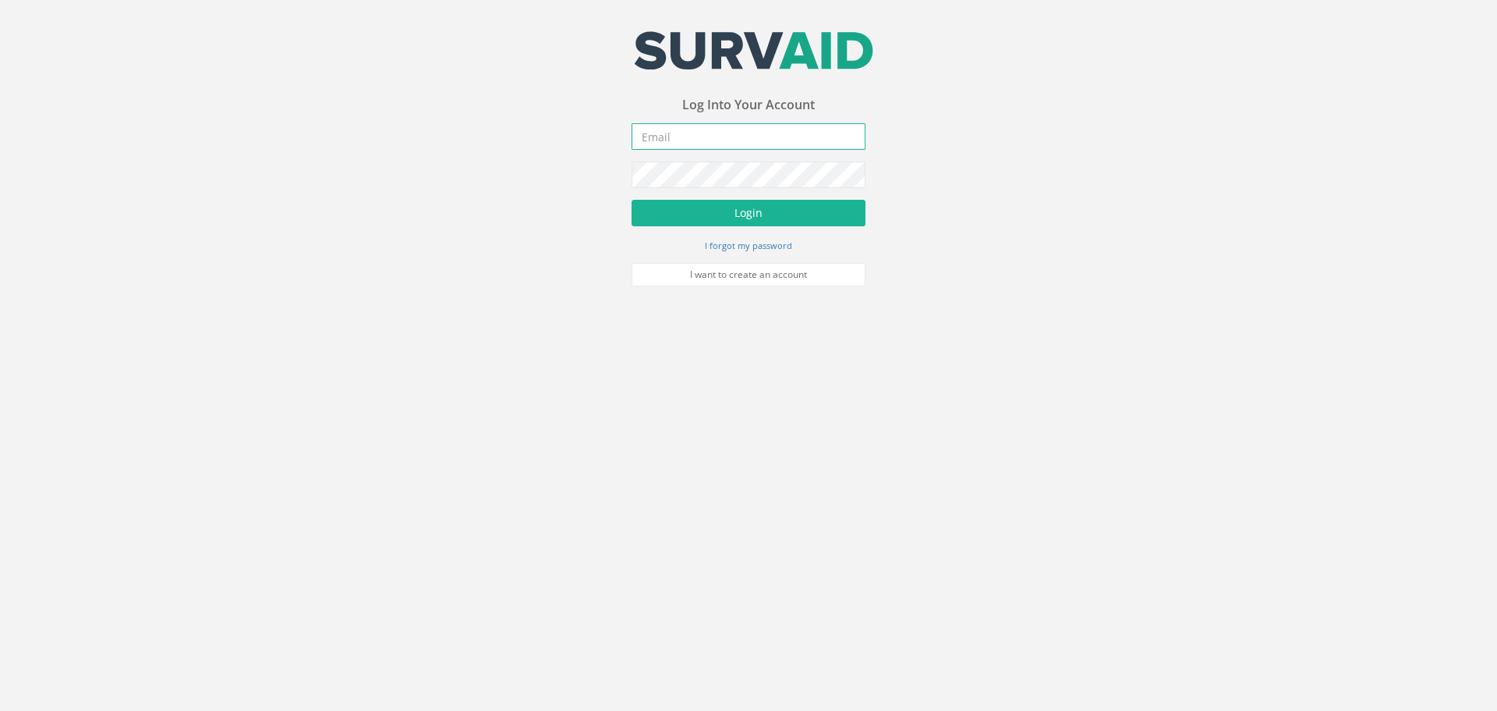
click at [707, 127] on input "email" at bounding box center [749, 136] width 234 height 27
type input "[PERSON_NAME][EMAIL_ADDRESS][PERSON_NAME][DOMAIN_NAME]"
click at [764, 202] on button "Login" at bounding box center [749, 213] width 234 height 27
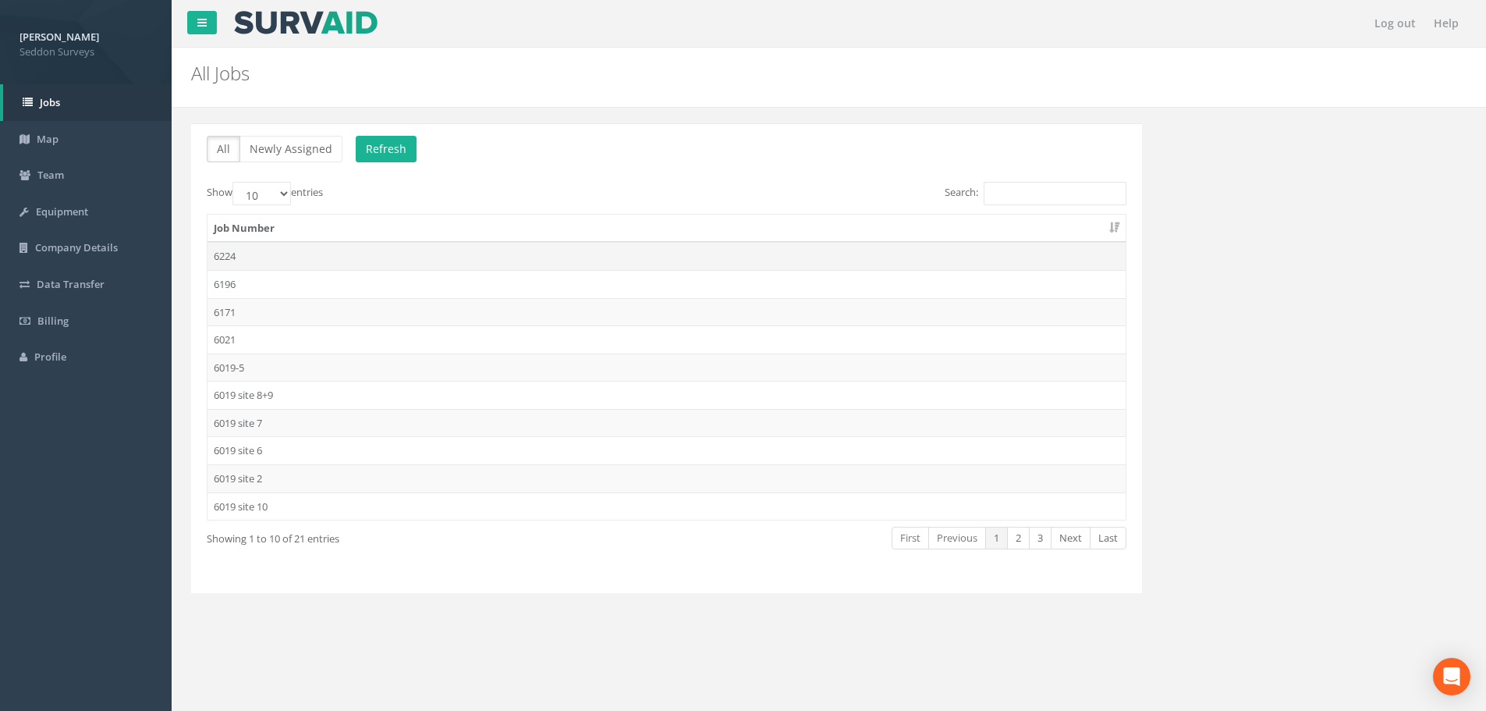
click at [244, 256] on td "6224" at bounding box center [666, 256] width 918 height 28
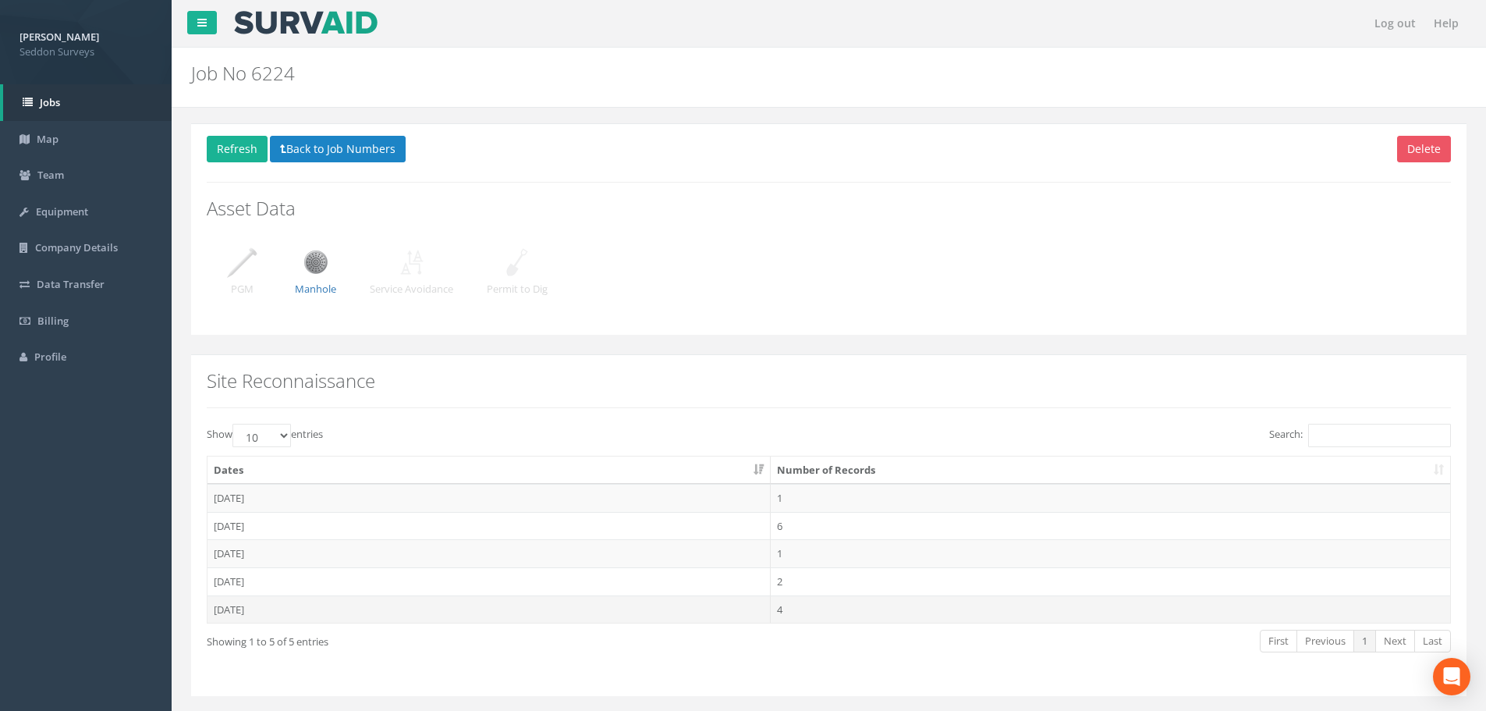
click at [271, 604] on td "[DATE]" at bounding box center [488, 609] width 563 height 28
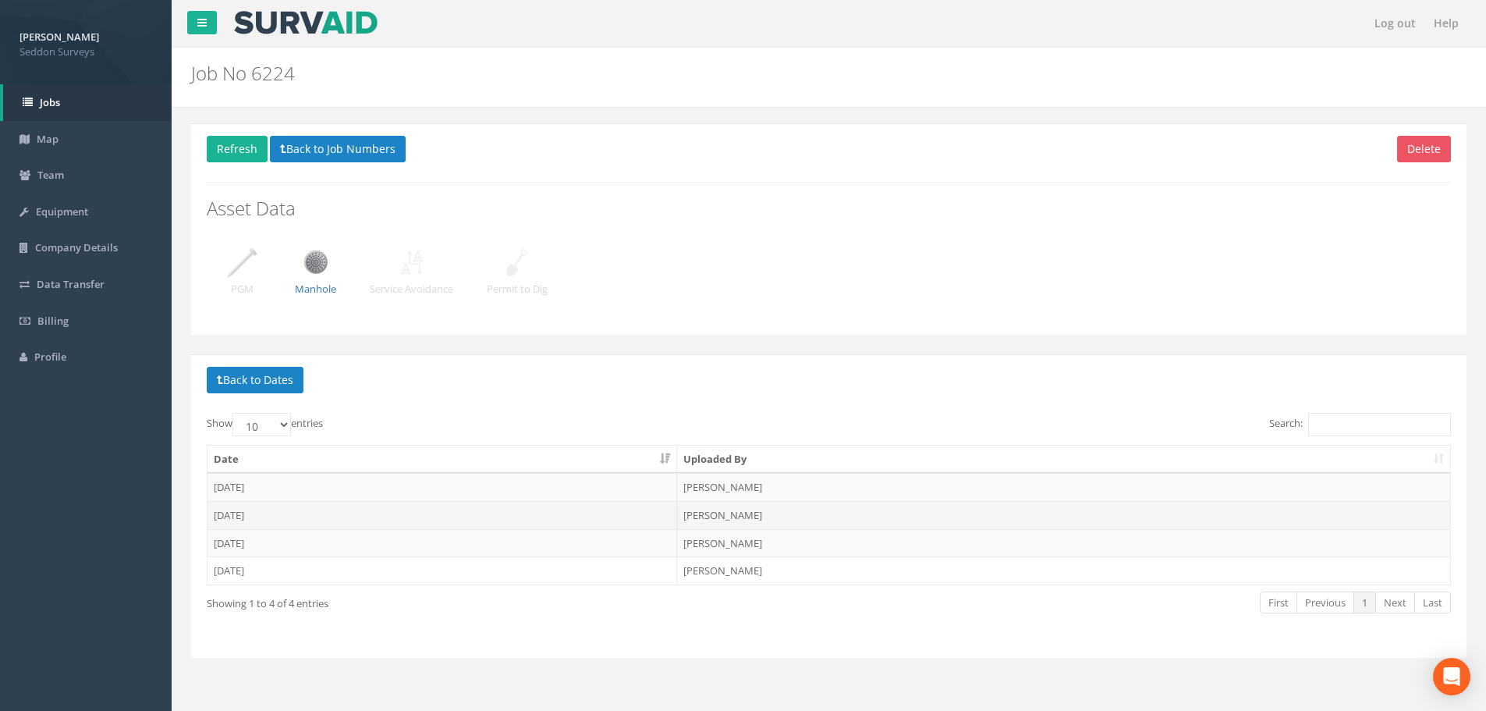
click at [264, 512] on td "[DATE]" at bounding box center [442, 515] width 470 height 28
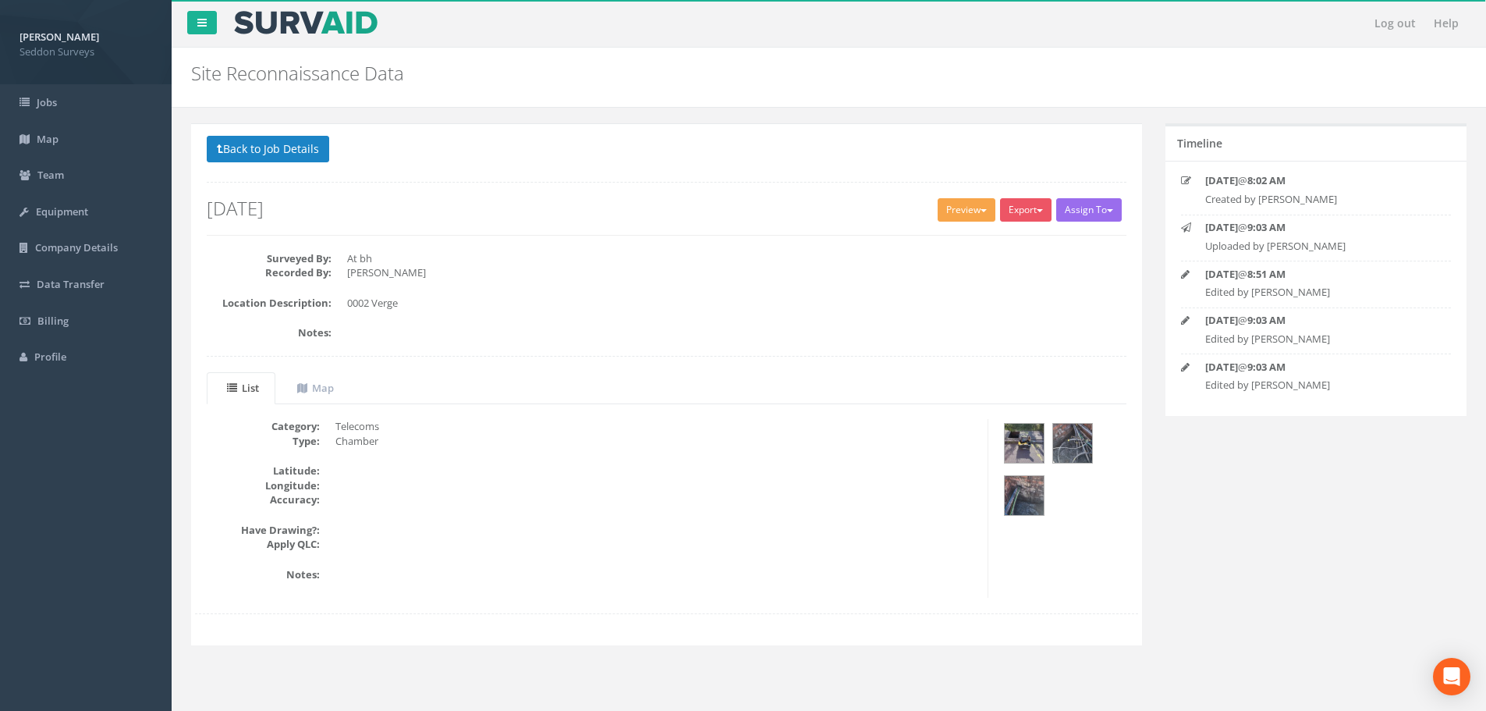
click at [940, 212] on button "Preview" at bounding box center [966, 209] width 58 height 23
click at [931, 246] on link "SurvAid Standard" at bounding box center [937, 242] width 119 height 24
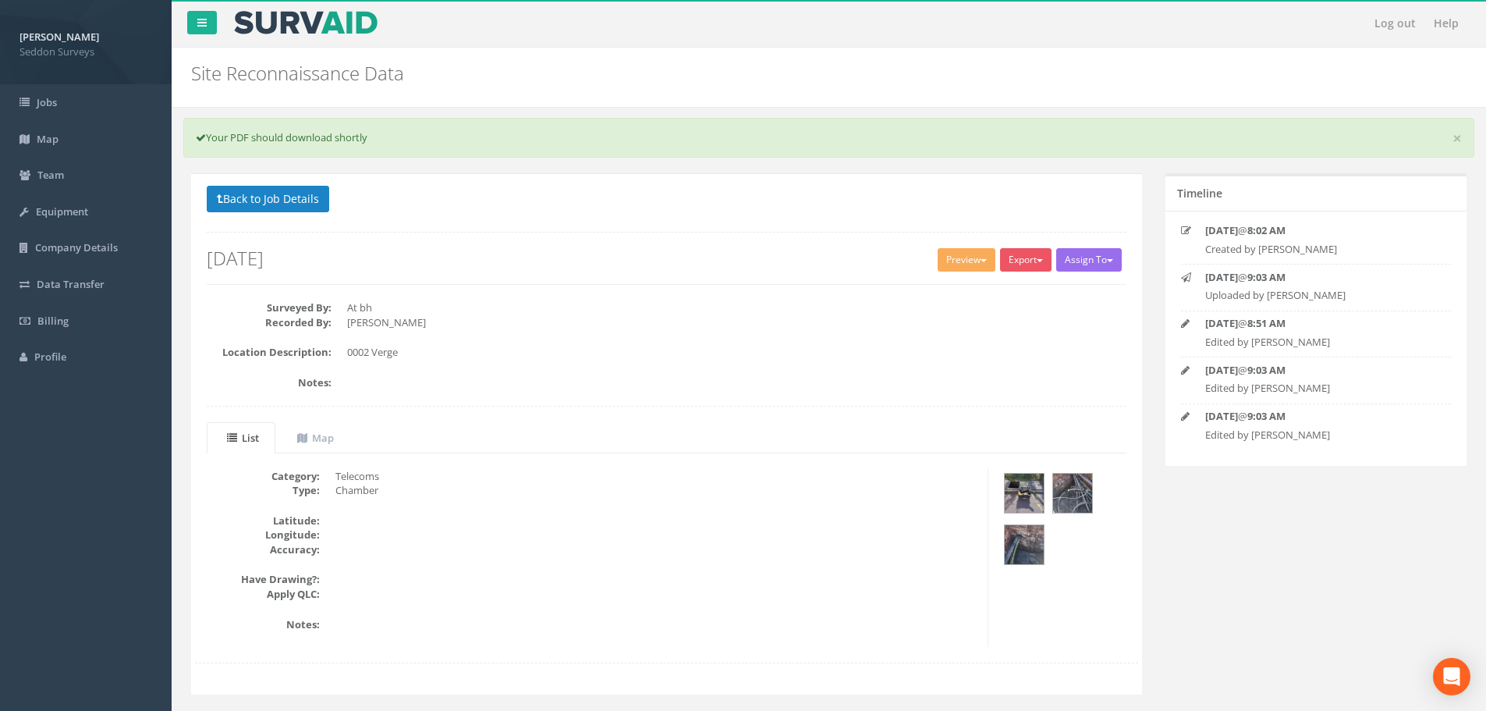
click at [822, 420] on div "Surveyed By: At bh Recorded By: Anthony Thompson Location Description: 0002 Ver…" at bounding box center [666, 360] width 943 height 121
click at [295, 195] on button "Back to Job Details" at bounding box center [268, 199] width 122 height 27
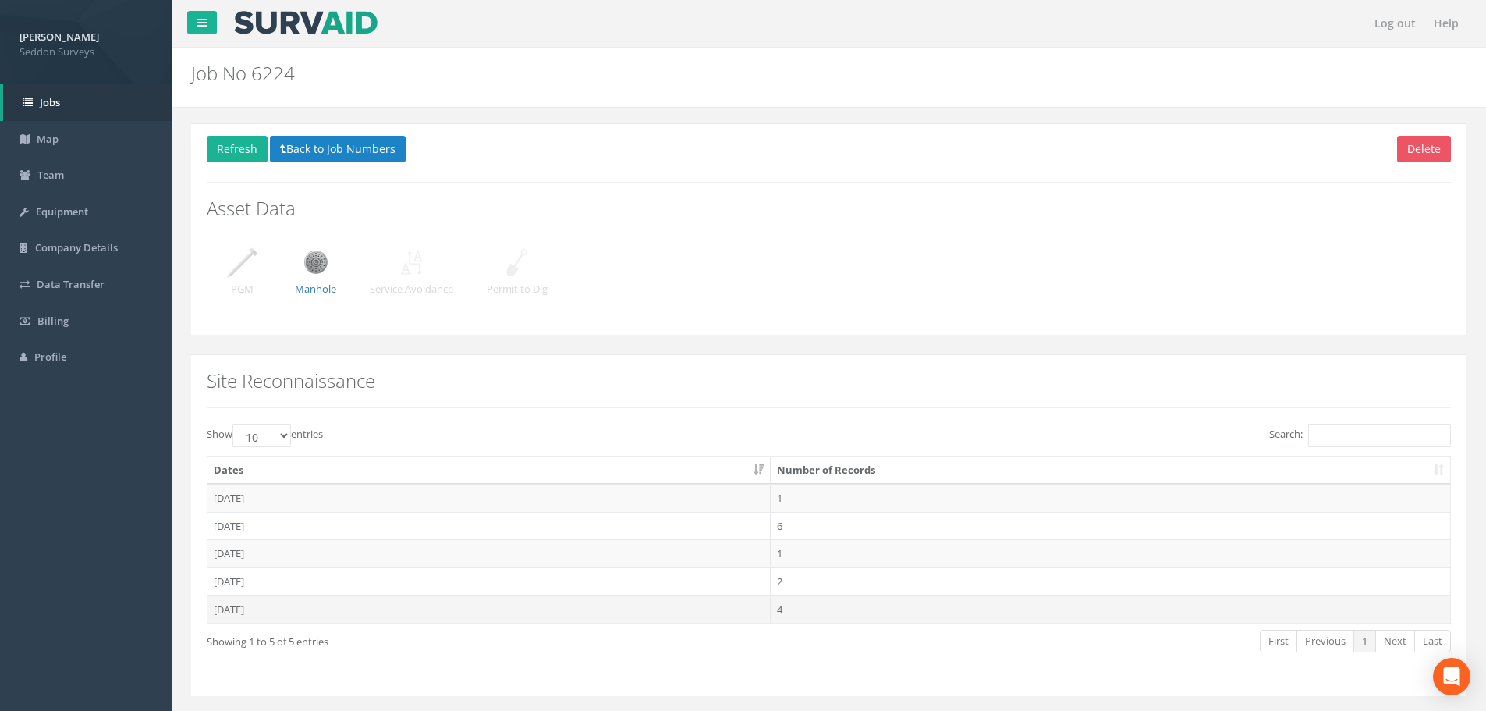
click at [233, 604] on td "[DATE]" at bounding box center [488, 609] width 563 height 28
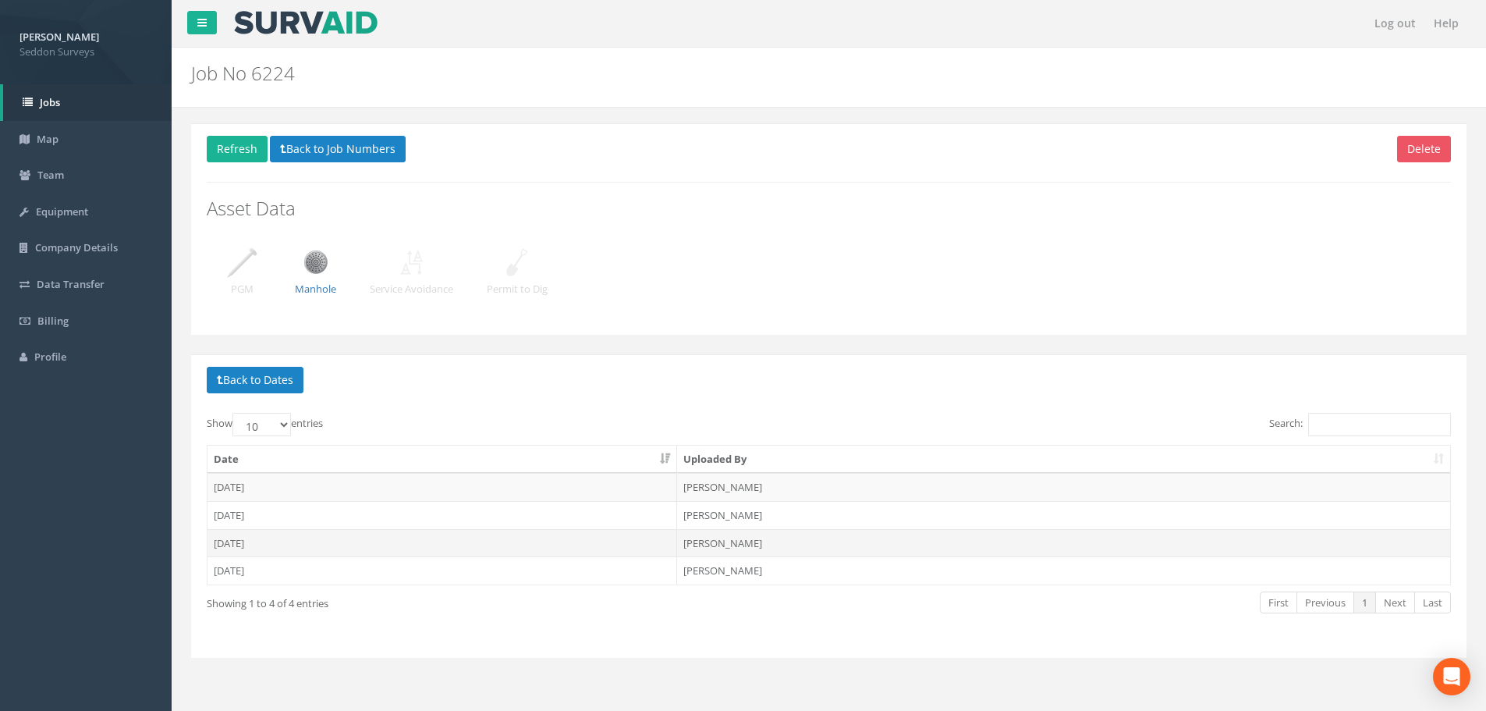
click at [246, 545] on td "[DATE]" at bounding box center [442, 543] width 470 height 28
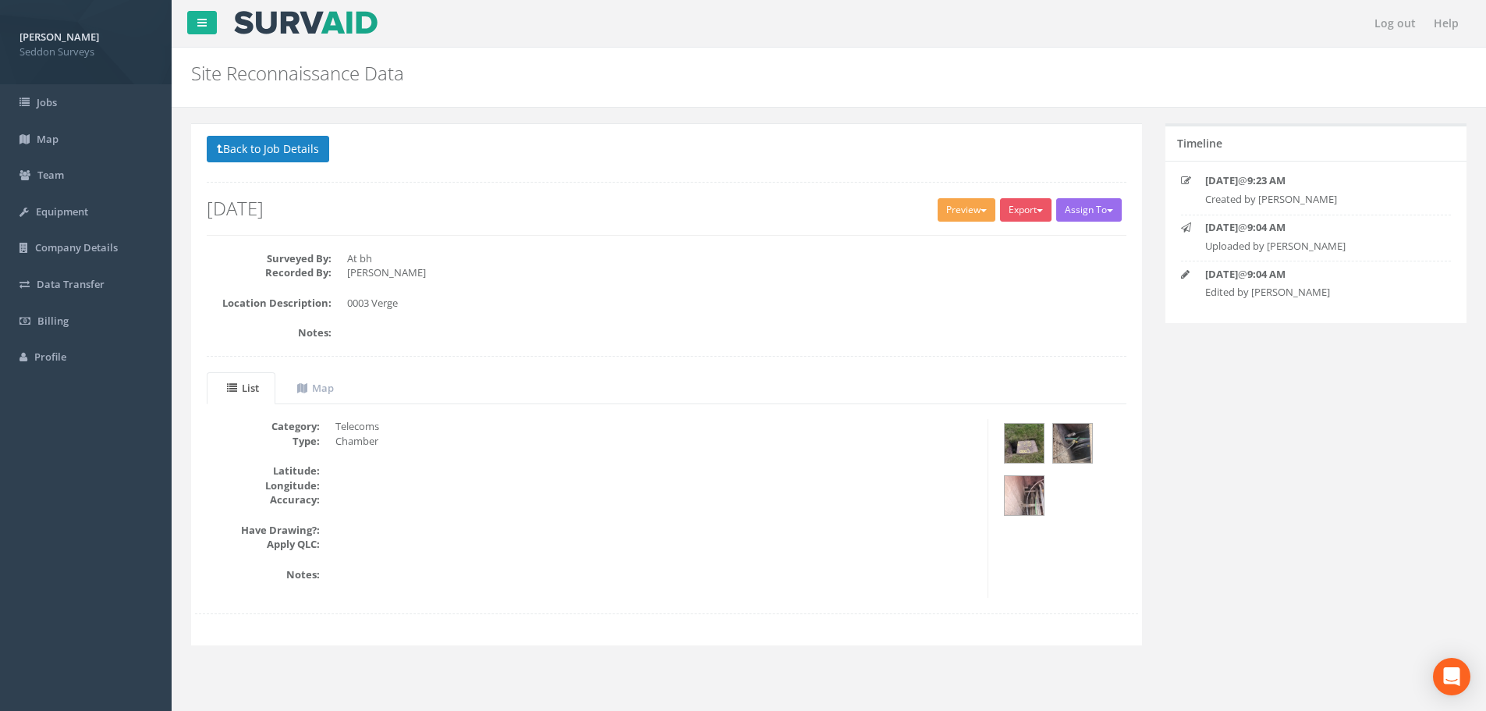
click at [973, 211] on button "Preview" at bounding box center [966, 209] width 58 height 23
click at [961, 237] on link "SurvAid Standard" at bounding box center [937, 242] width 119 height 24
click at [74, 101] on link "Jobs" at bounding box center [86, 102] width 172 height 37
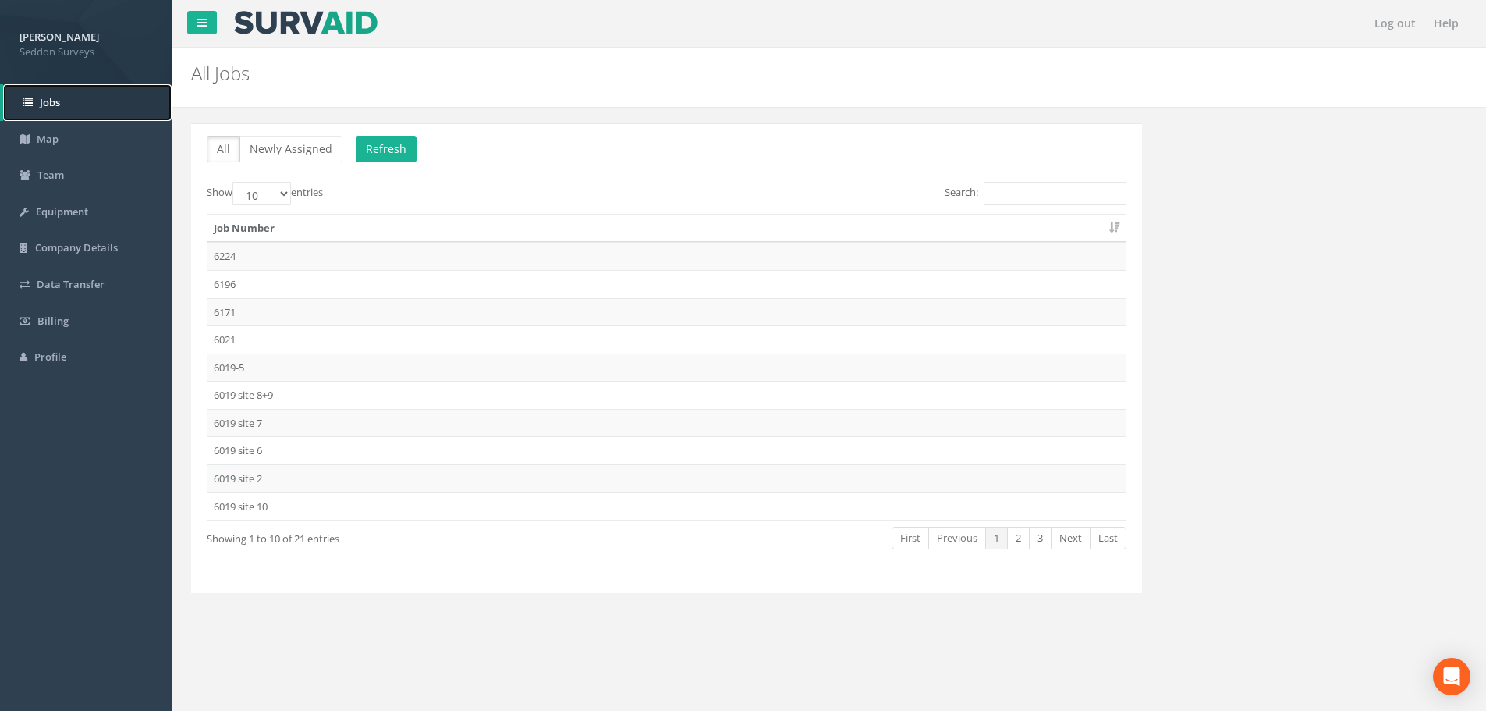
click at [58, 105] on span "Jobs" at bounding box center [50, 102] width 20 height 14
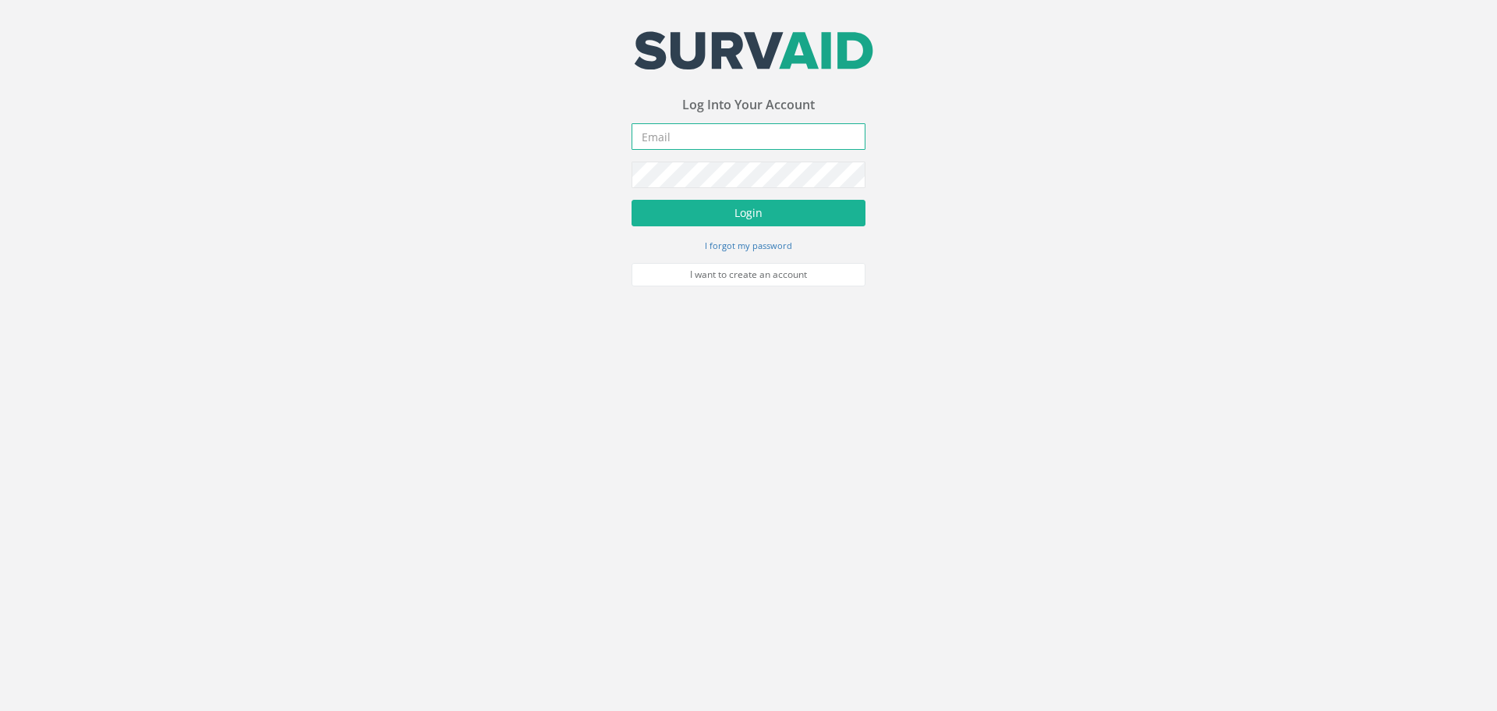
click at [703, 127] on input "email" at bounding box center [749, 136] width 234 height 27
type input "[PERSON_NAME][EMAIL_ADDRESS][PERSON_NAME][DOMAIN_NAME]"
click at [706, 202] on button "Login" at bounding box center [749, 213] width 234 height 27
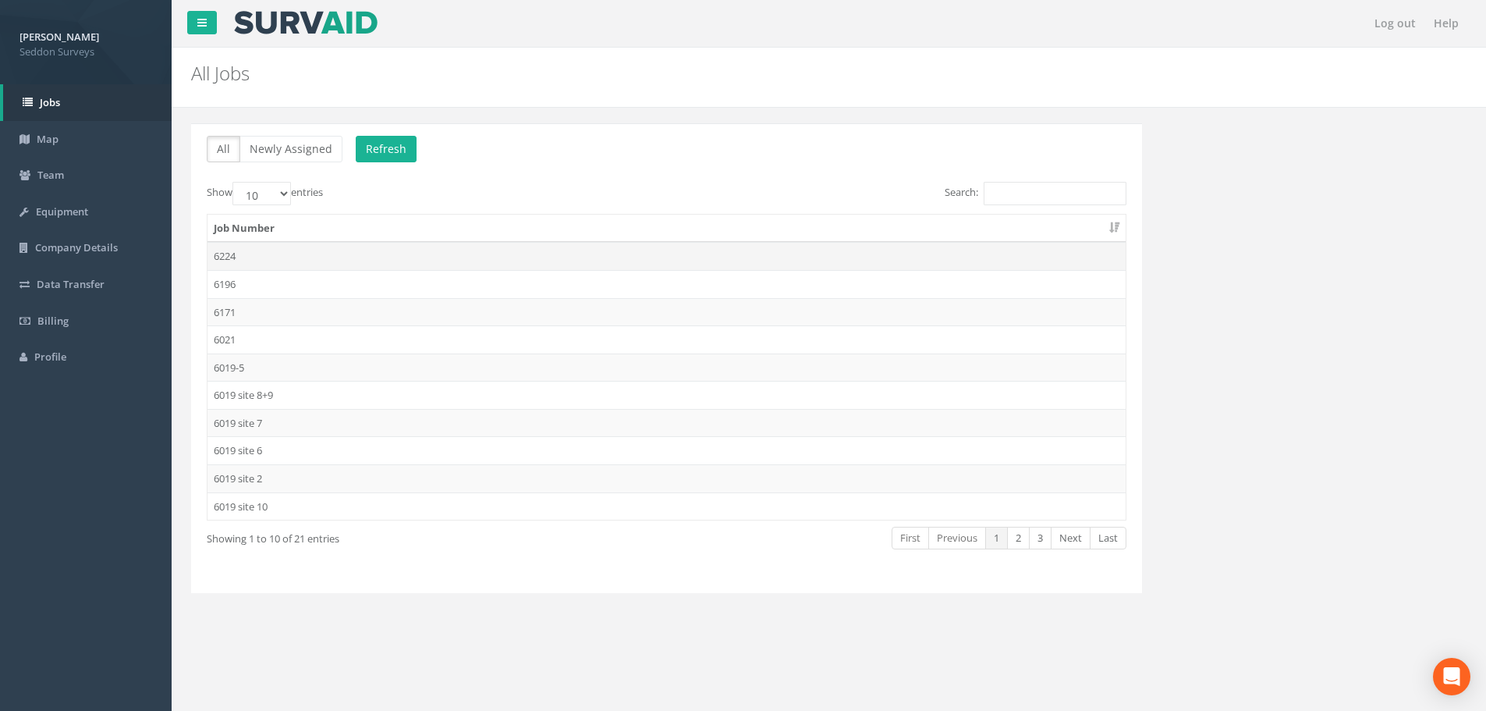
click at [220, 257] on td "6224" at bounding box center [666, 256] width 918 height 28
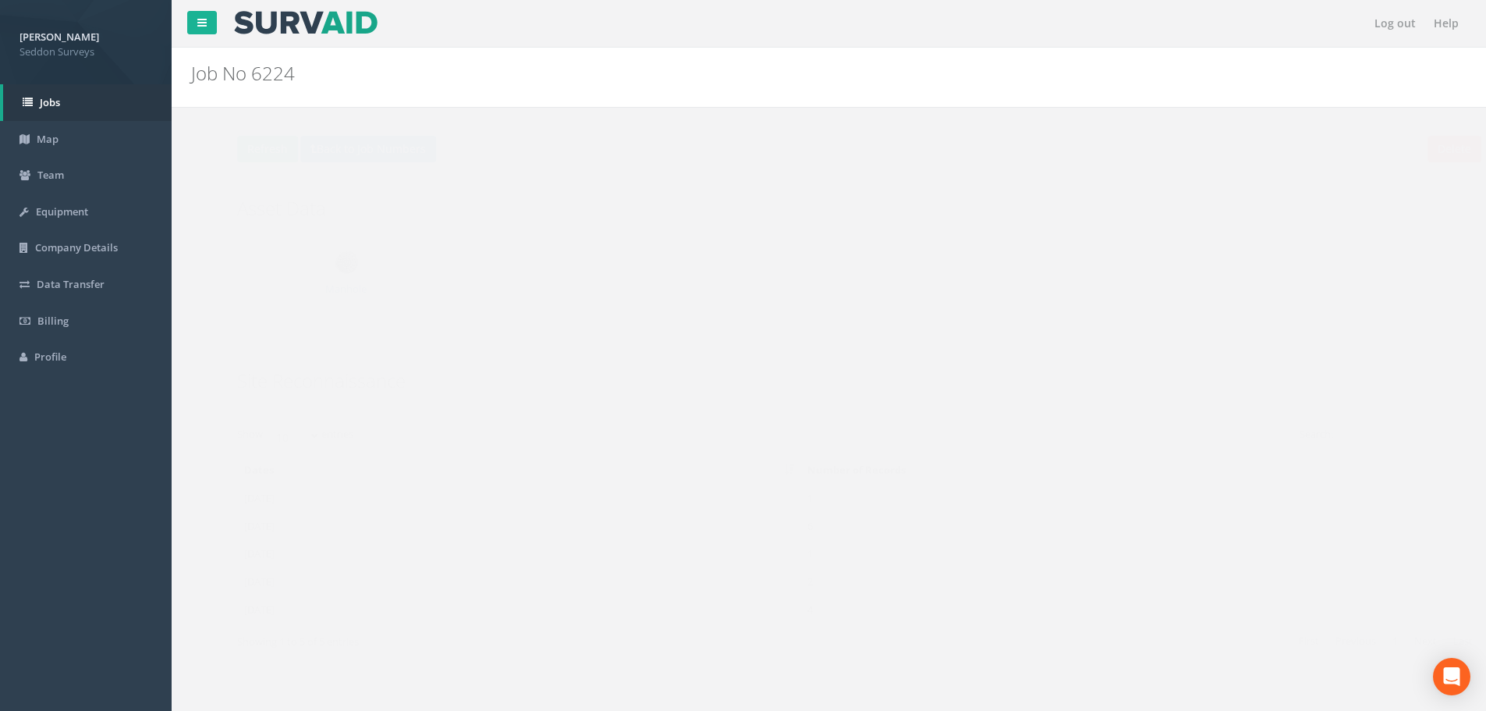
click at [248, 604] on td "[DATE]" at bounding box center [488, 609] width 563 height 28
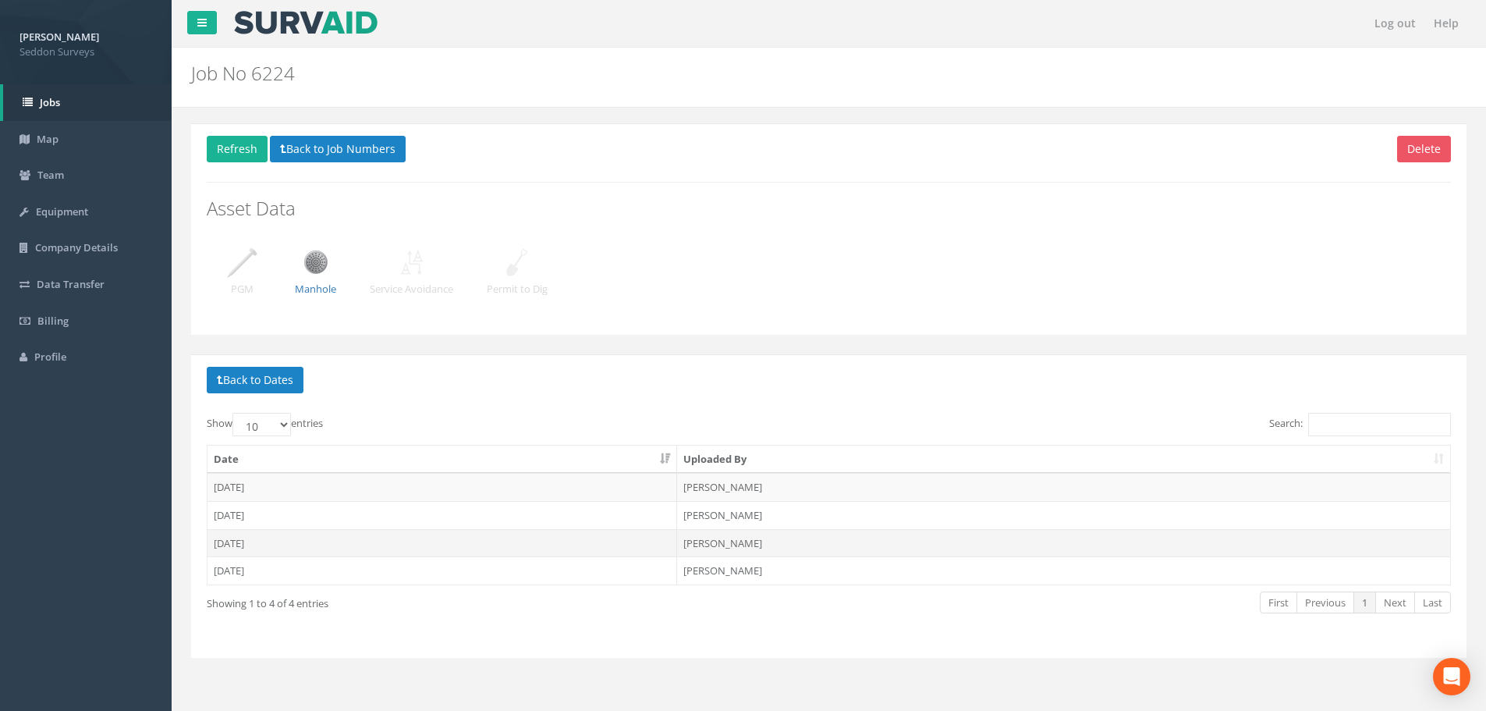
click at [253, 540] on td "[DATE]" at bounding box center [442, 543] width 470 height 28
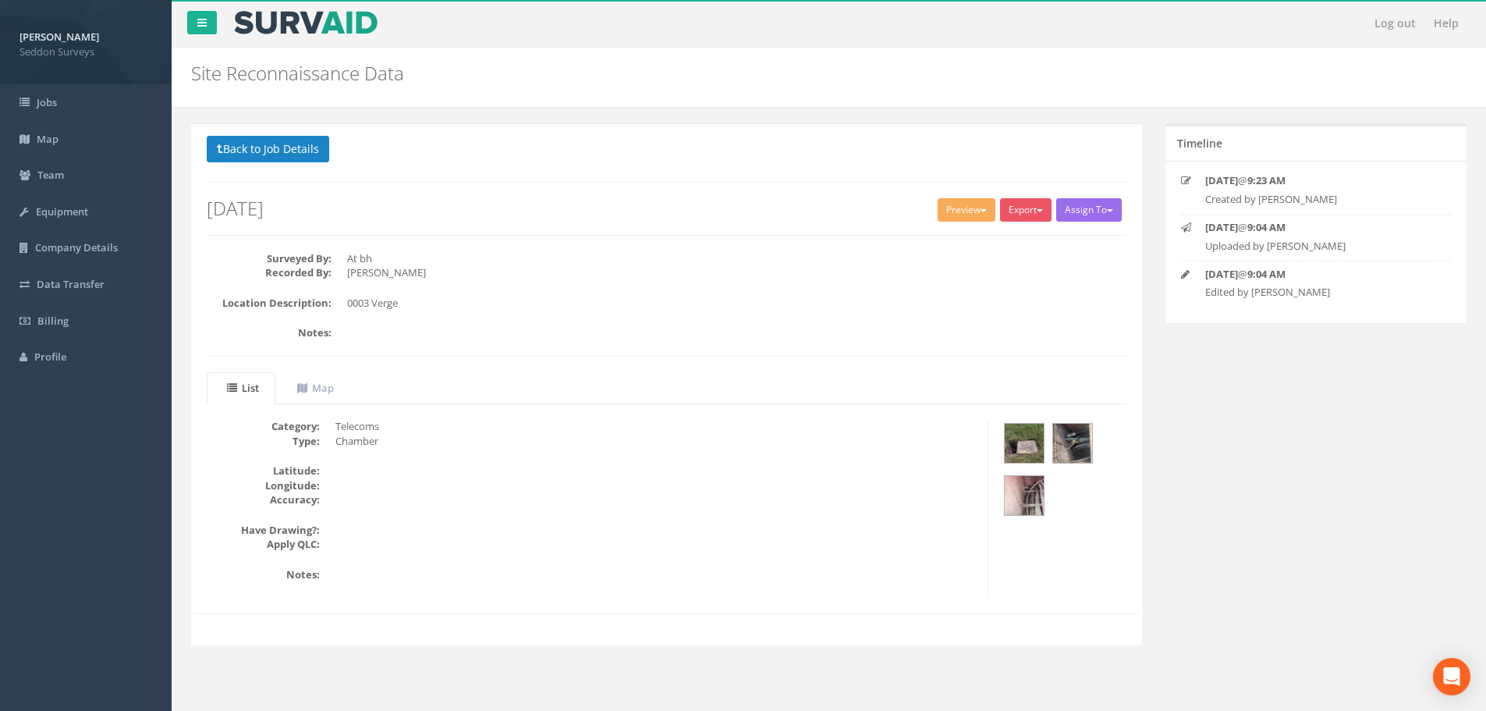
click at [735, 276] on dd "[PERSON_NAME]" at bounding box center [736, 272] width 779 height 15
click at [838, 458] on div "Category: Telecoms Type: Chamber Latitude: Longitude: Accuracy: Have Drawing?: …" at bounding box center [585, 508] width 805 height 179
click at [70, 110] on link "Jobs" at bounding box center [86, 102] width 172 height 37
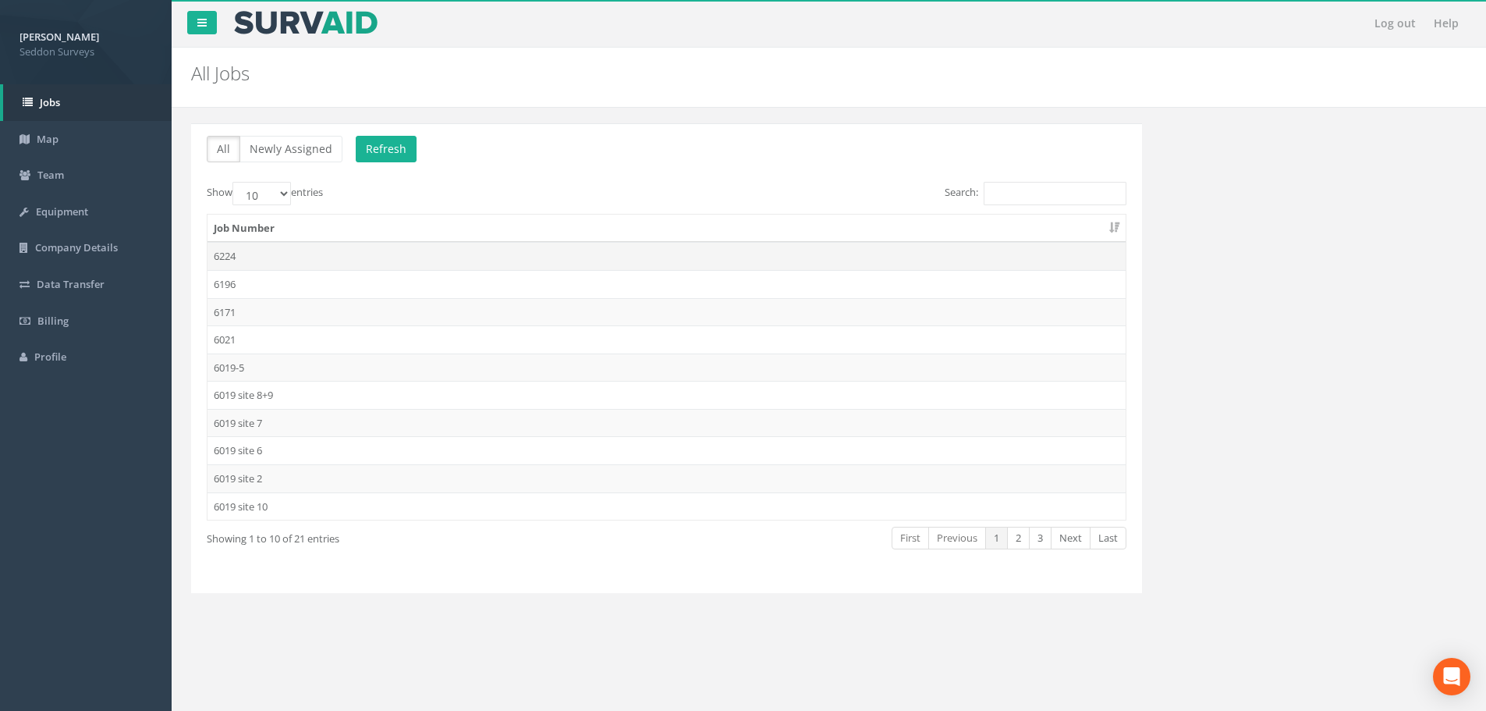
click at [264, 255] on td "6224" at bounding box center [666, 256] width 918 height 28
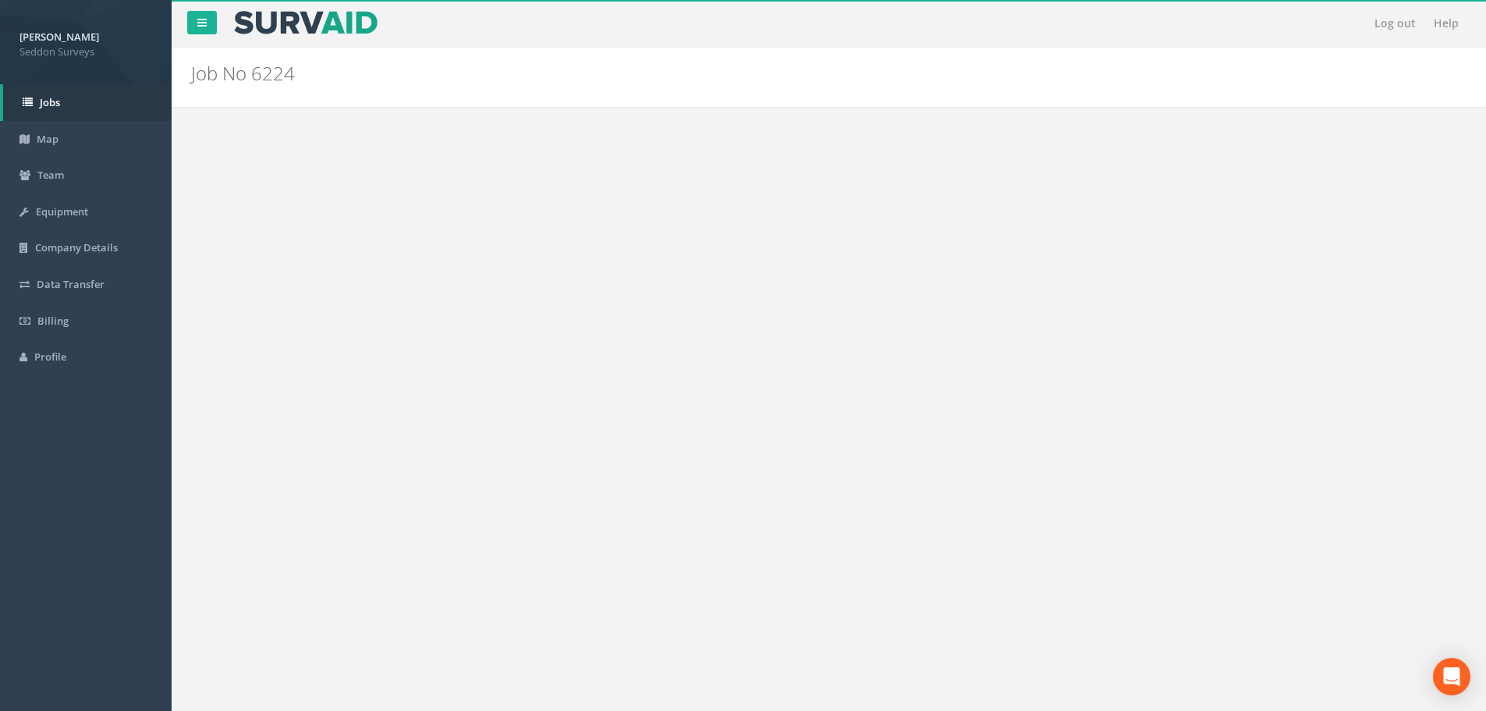
click at [257, 611] on td "[DATE]" at bounding box center [488, 609] width 563 height 28
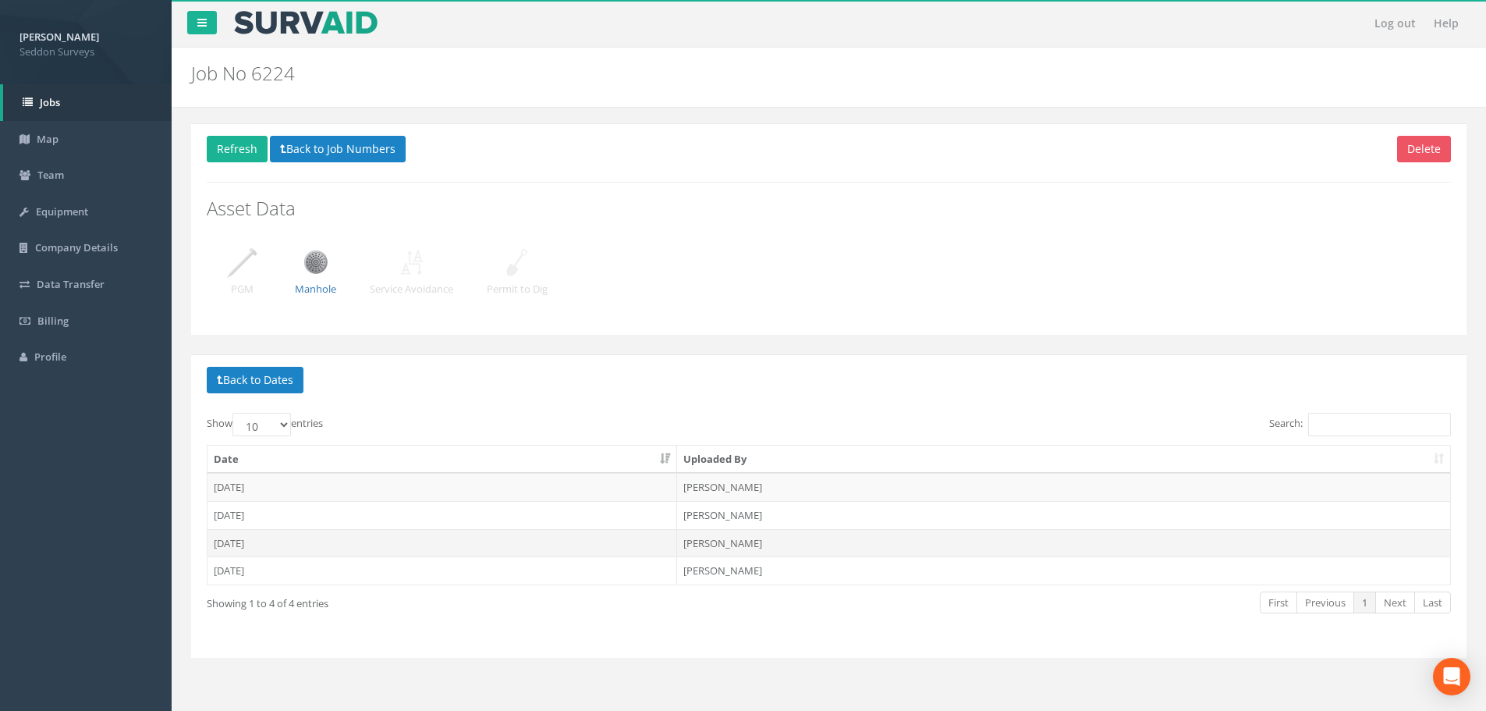
click at [252, 540] on td "[DATE]" at bounding box center [442, 543] width 470 height 28
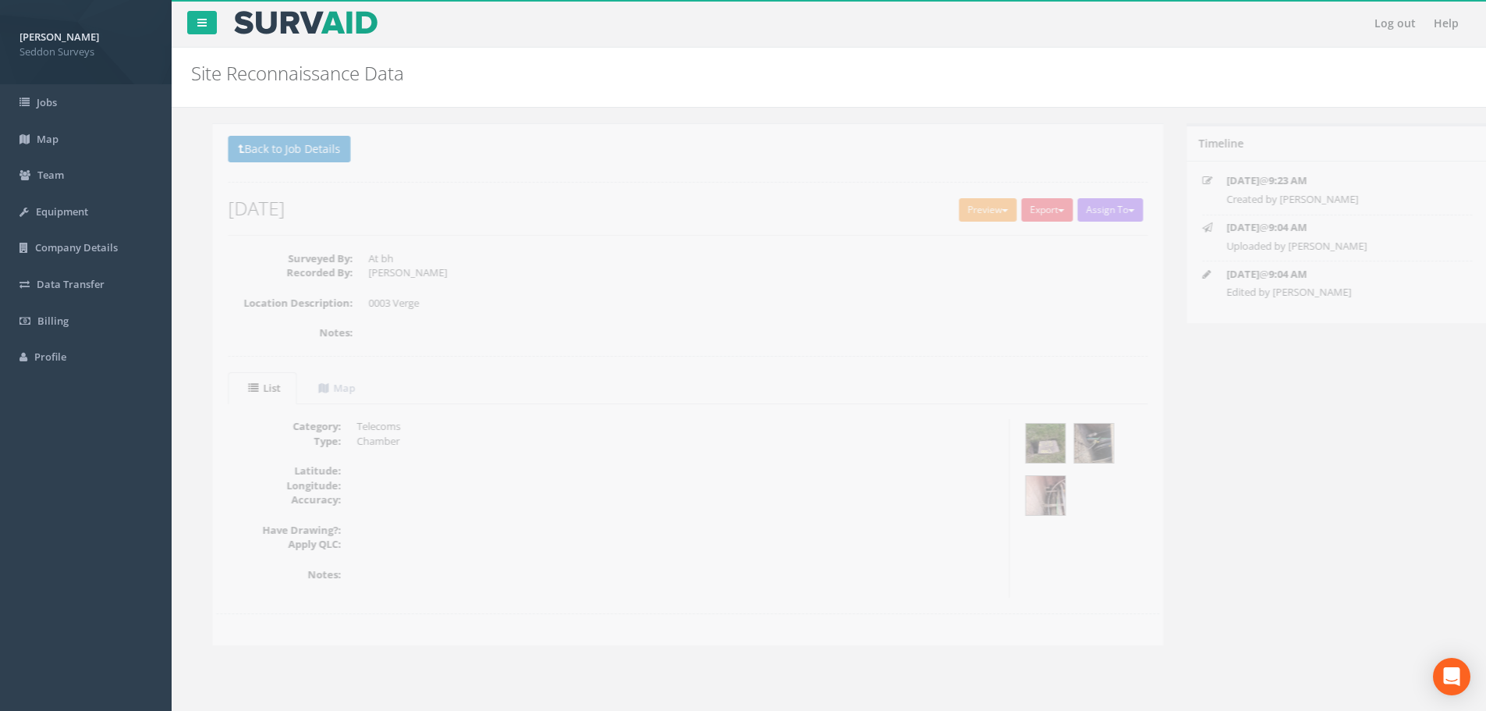
click at [962, 216] on button "Preview" at bounding box center [966, 209] width 58 height 23
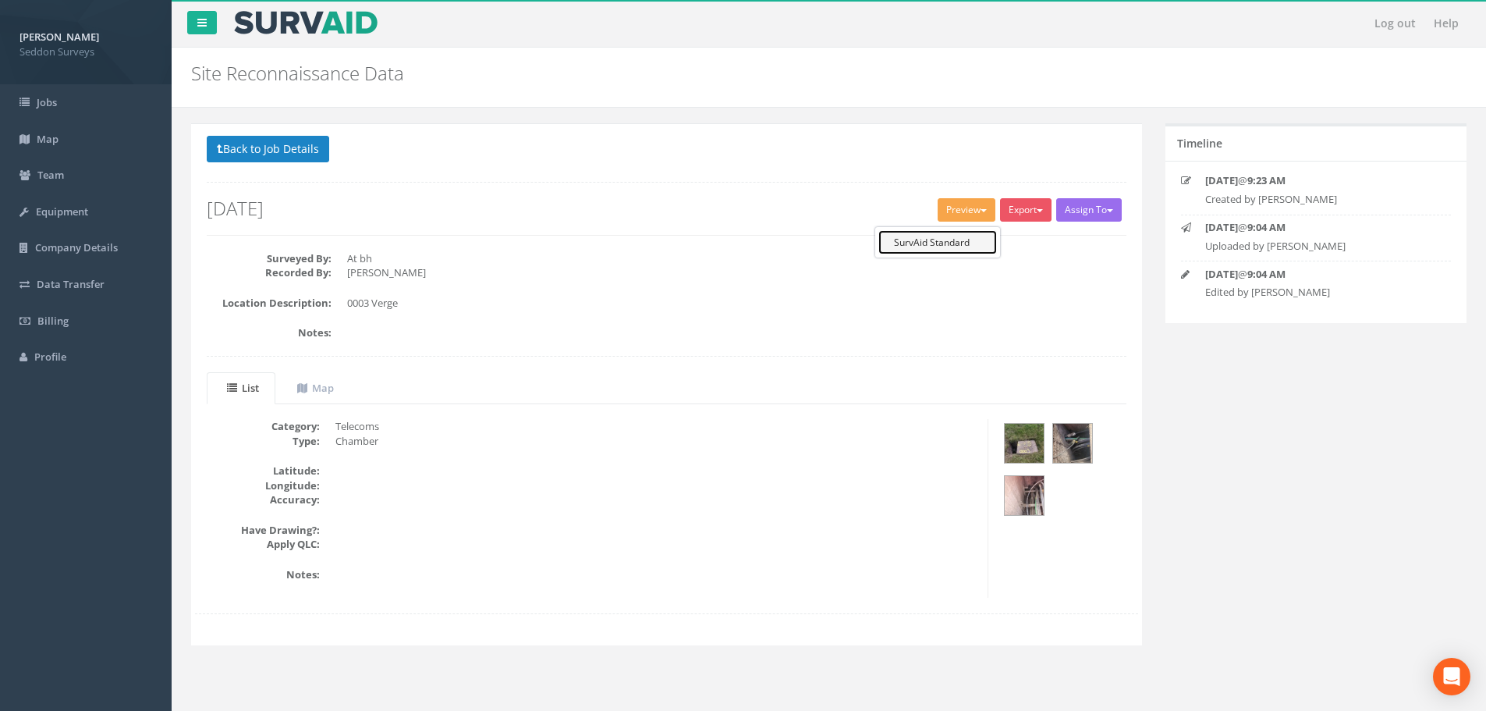
click at [958, 236] on link "SurvAid Standard" at bounding box center [937, 242] width 119 height 24
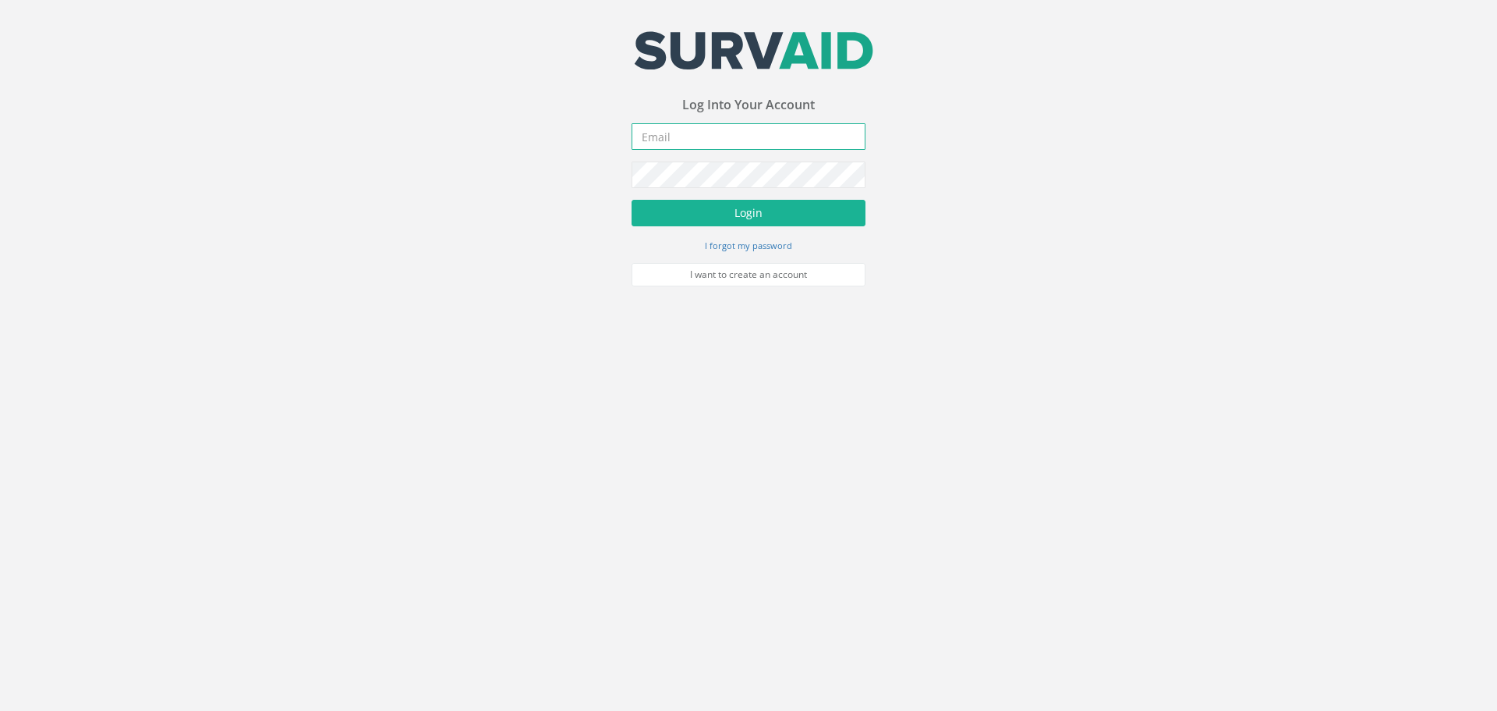
click at [719, 126] on input "email" at bounding box center [749, 136] width 234 height 27
type input "[PERSON_NAME][EMAIL_ADDRESS][PERSON_NAME][DOMAIN_NAME]"
click at [694, 208] on button "Login" at bounding box center [749, 213] width 234 height 27
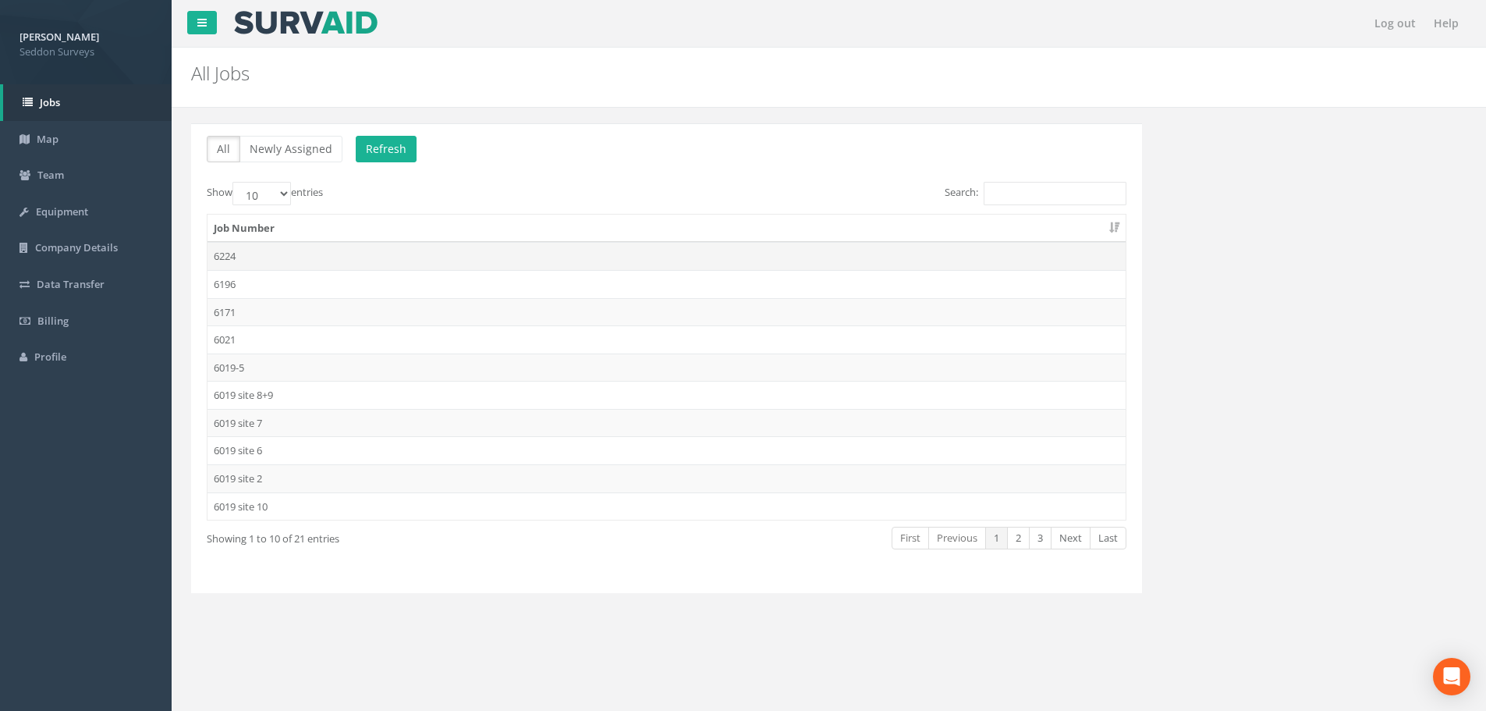
click at [231, 257] on td "6224" at bounding box center [666, 256] width 918 height 28
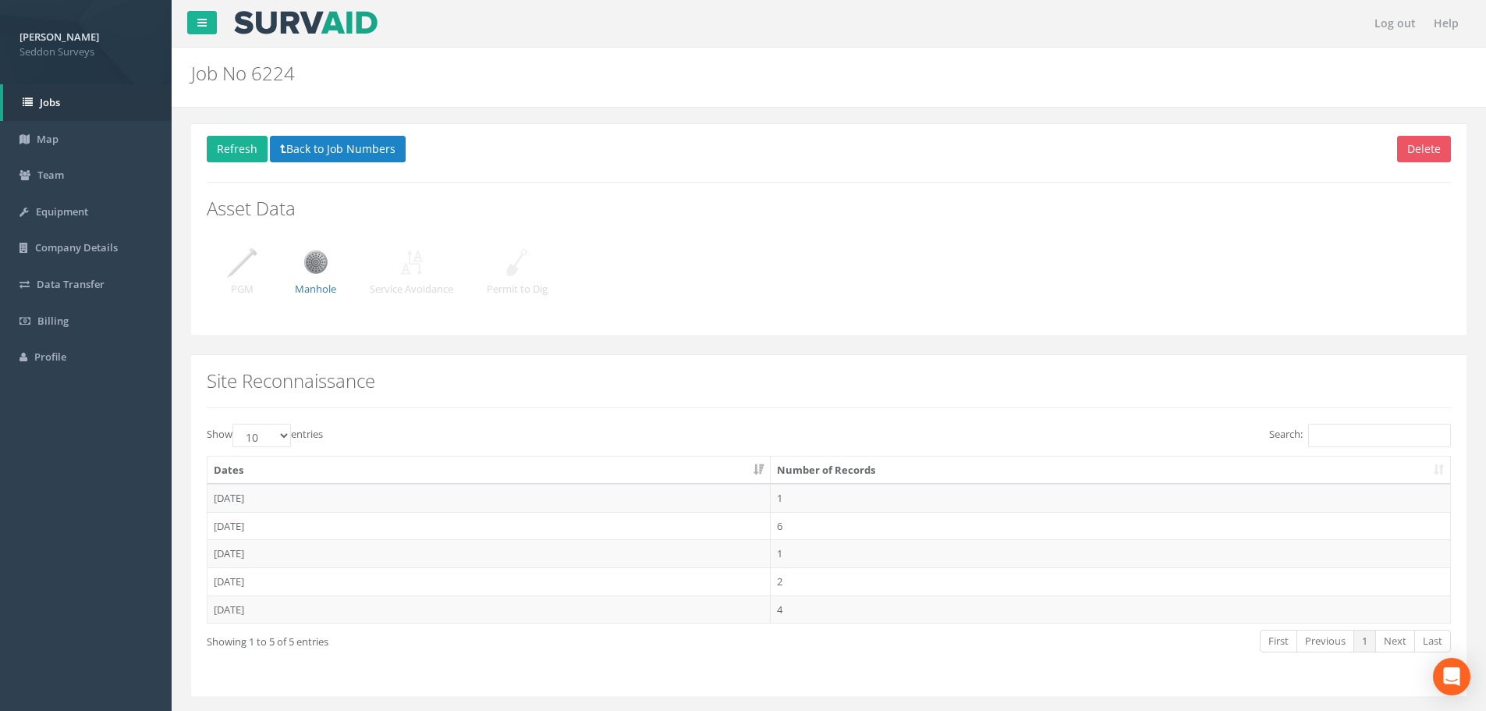
click at [254, 606] on td "[DATE]" at bounding box center [488, 609] width 563 height 28
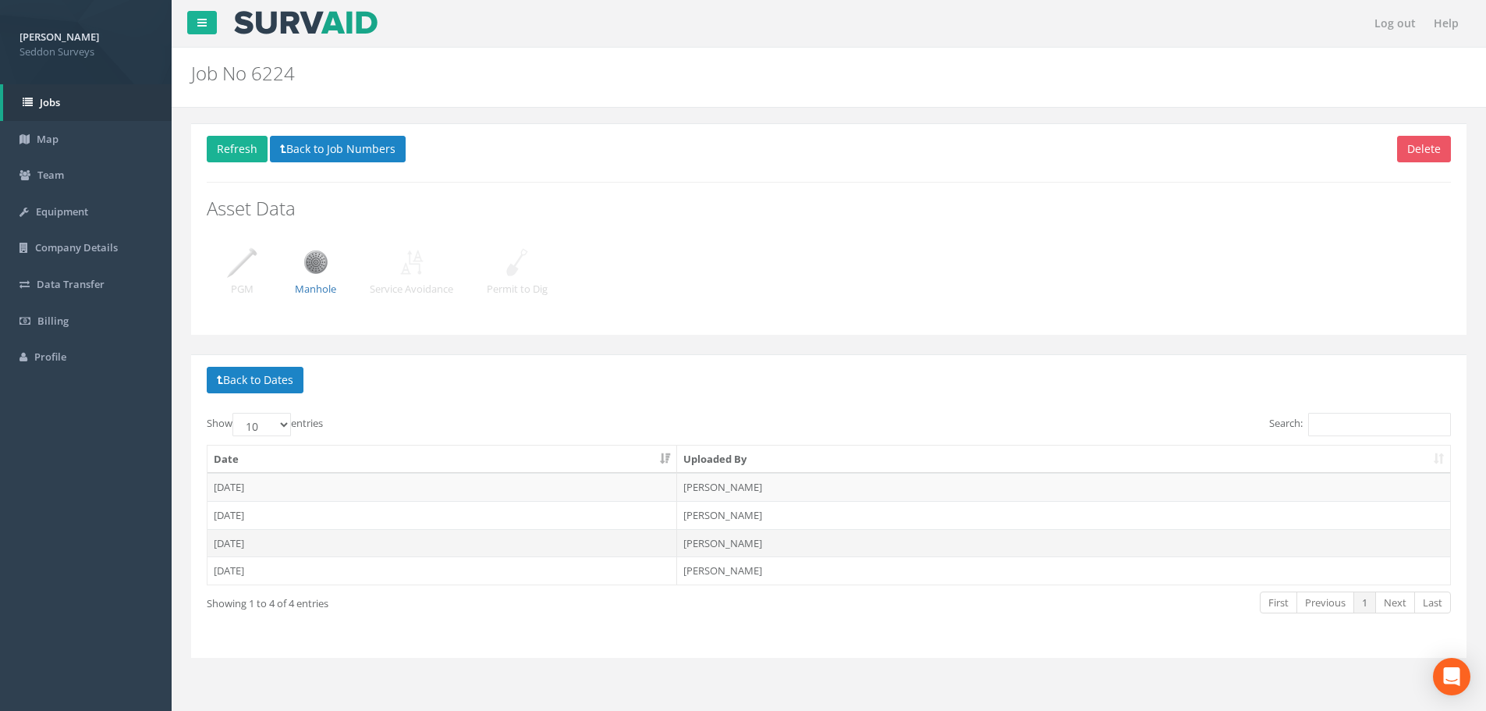
click at [241, 539] on td "[DATE]" at bounding box center [442, 543] width 470 height 28
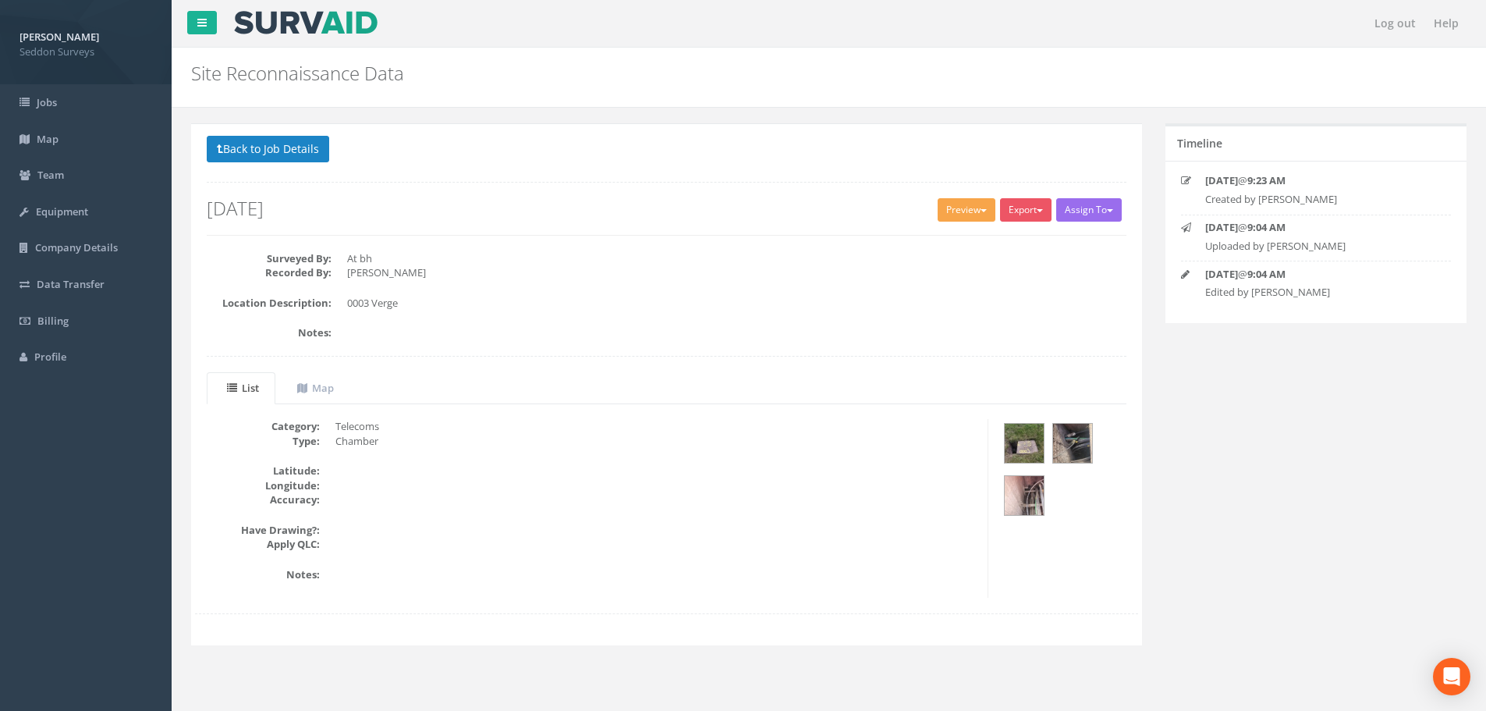
click at [957, 214] on button "Preview" at bounding box center [966, 209] width 58 height 23
click at [945, 241] on link "SurvAid Standard" at bounding box center [937, 242] width 119 height 24
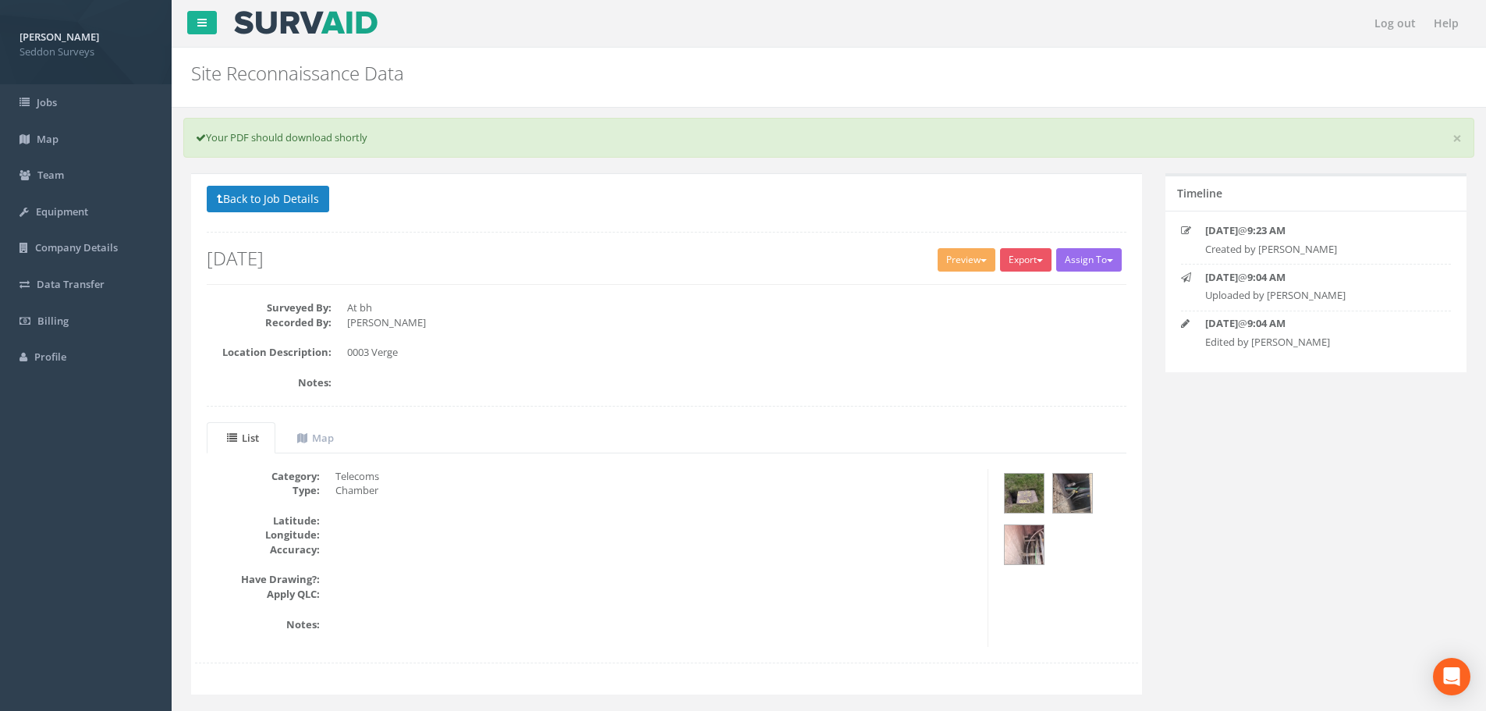
click at [741, 420] on div "Surveyed By: At bh Recorded By: Anthony Thompson Location Description: 0003 Ver…" at bounding box center [666, 360] width 943 height 121
click at [278, 205] on button "Back to Job Details" at bounding box center [268, 199] width 122 height 27
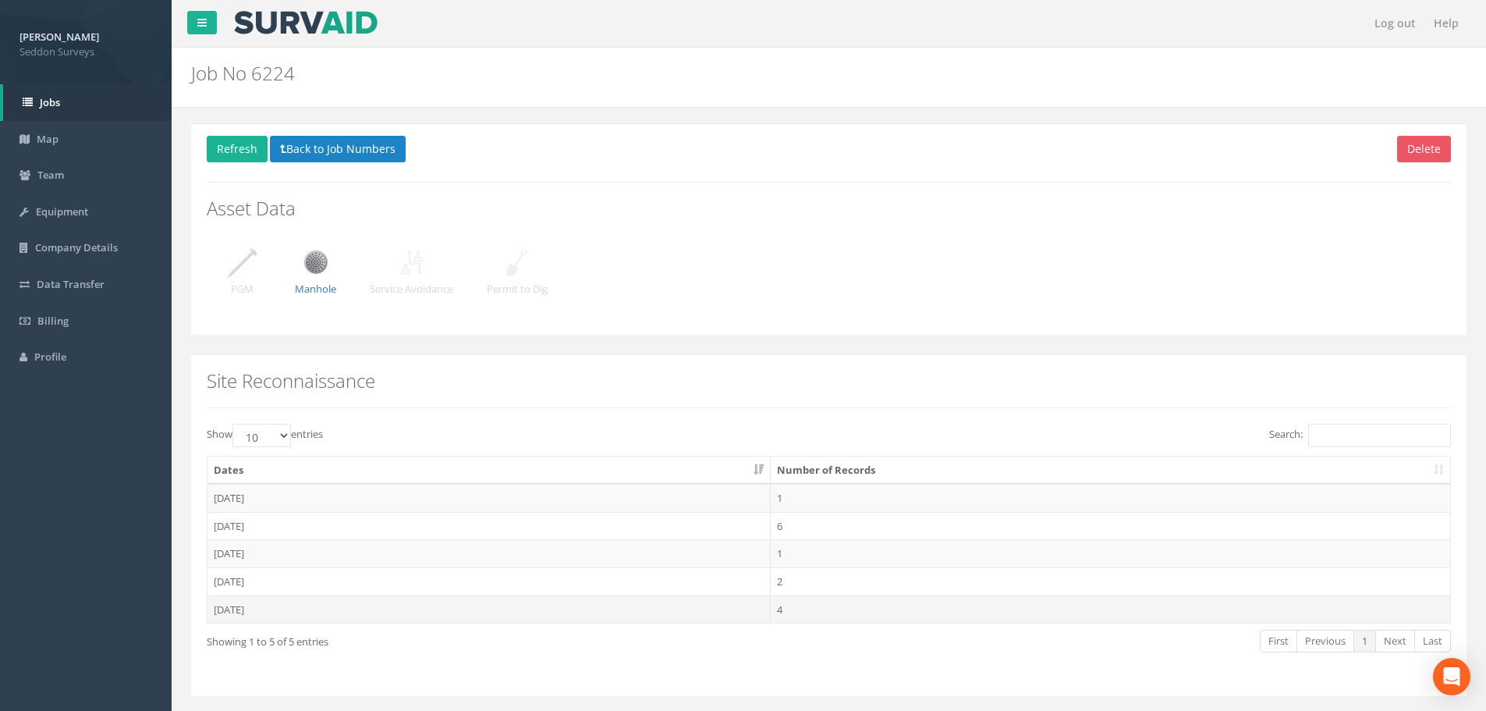
click at [245, 614] on td "[DATE]" at bounding box center [488, 609] width 563 height 28
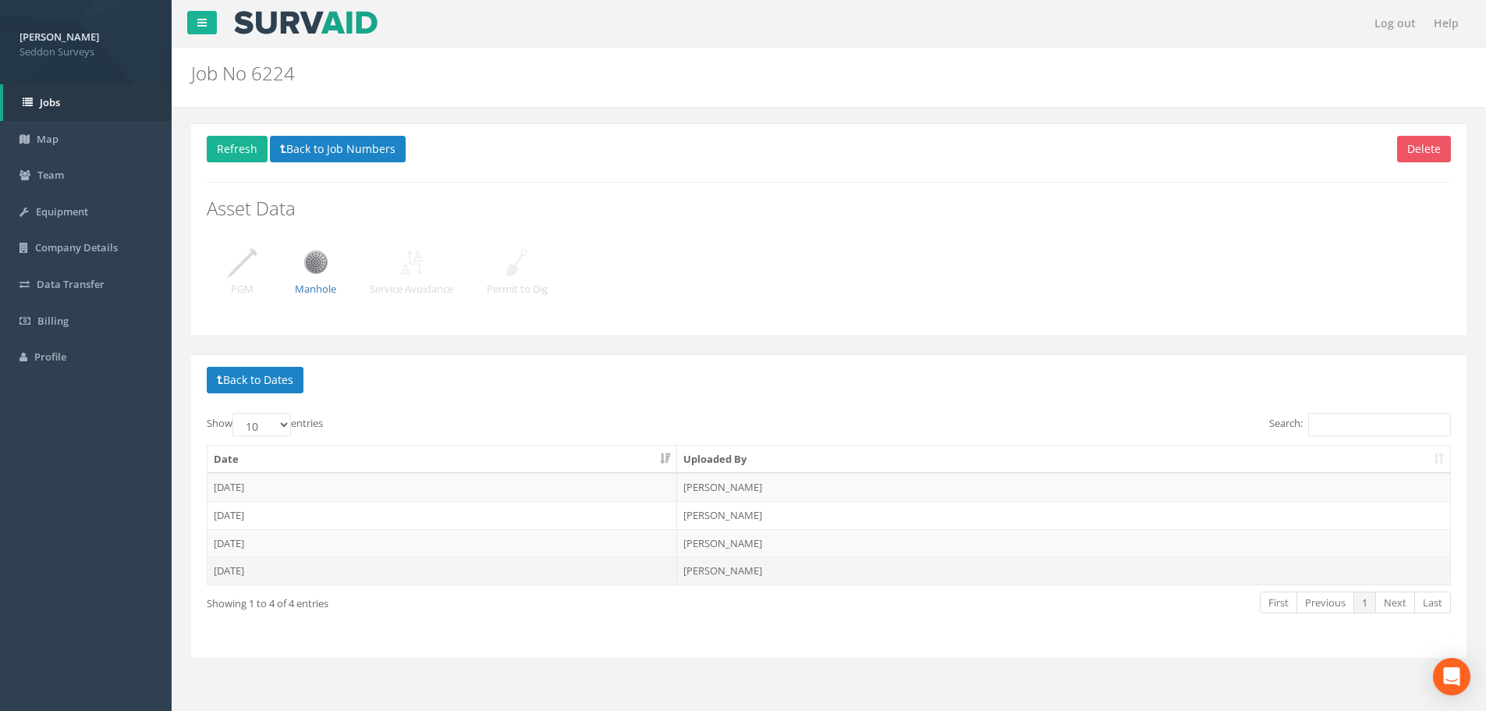
click at [243, 576] on td "[DATE]" at bounding box center [442, 570] width 470 height 28
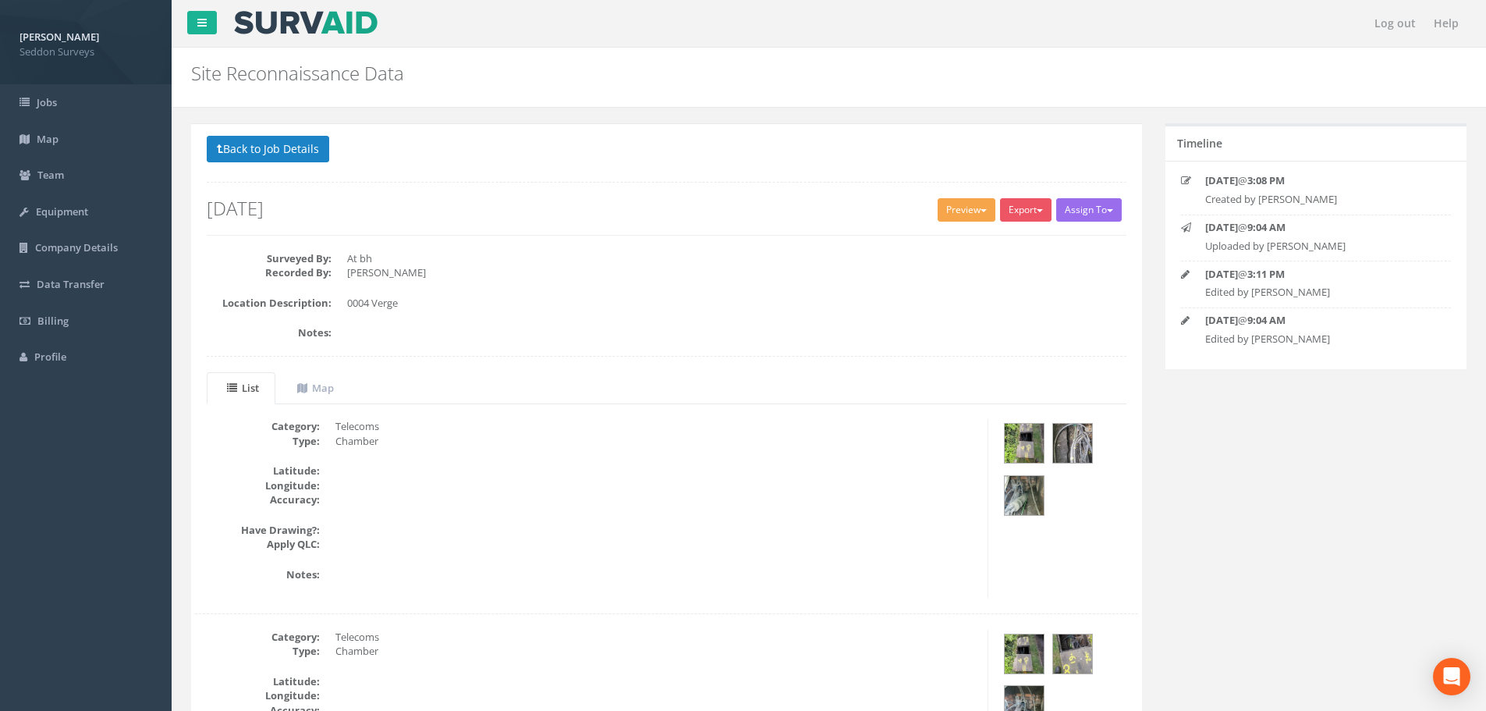
click at [951, 216] on button "Preview" at bounding box center [966, 209] width 58 height 23
click at [945, 235] on link "SurvAid Standard" at bounding box center [937, 242] width 119 height 24
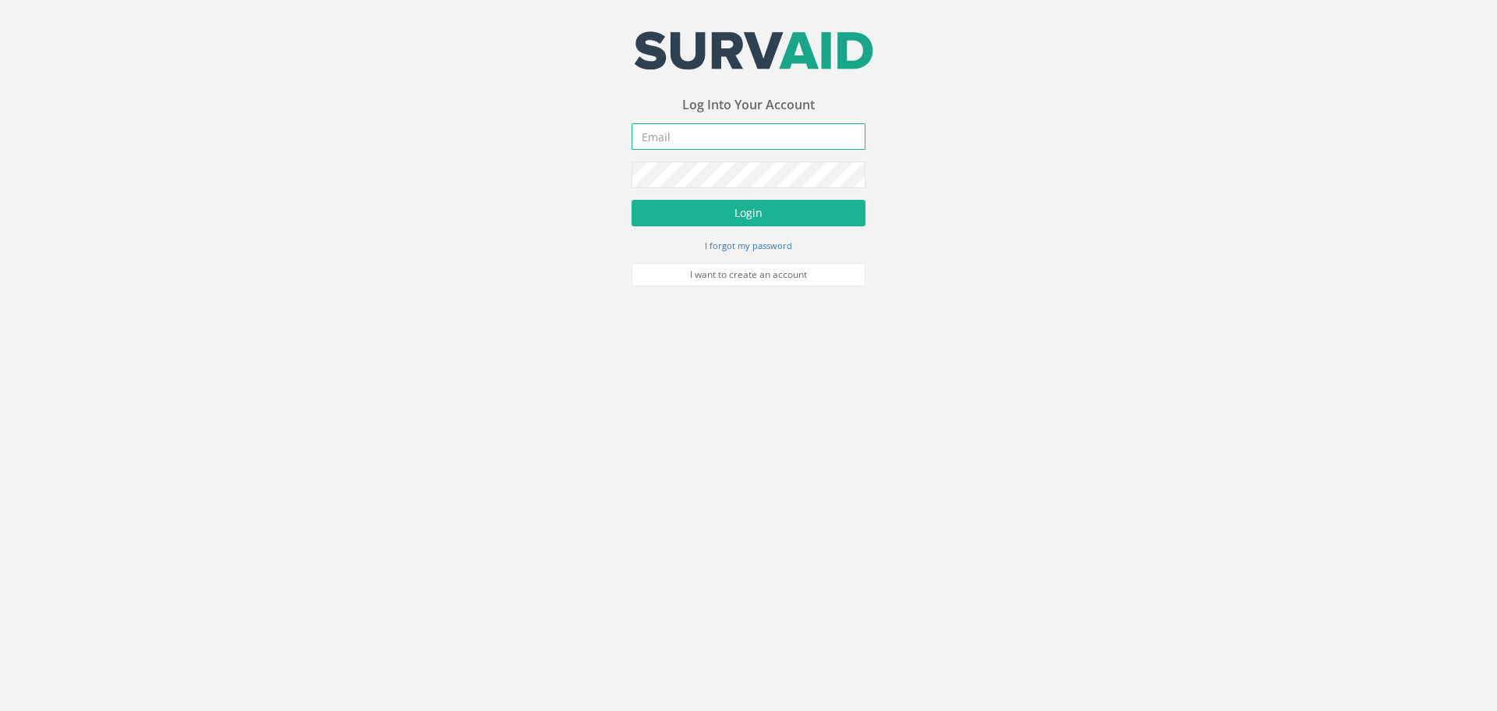
click at [696, 133] on input "email" at bounding box center [749, 136] width 234 height 27
type input "[PERSON_NAME][EMAIL_ADDRESS][PERSON_NAME][DOMAIN_NAME]"
click at [760, 207] on button "Login" at bounding box center [749, 213] width 234 height 27
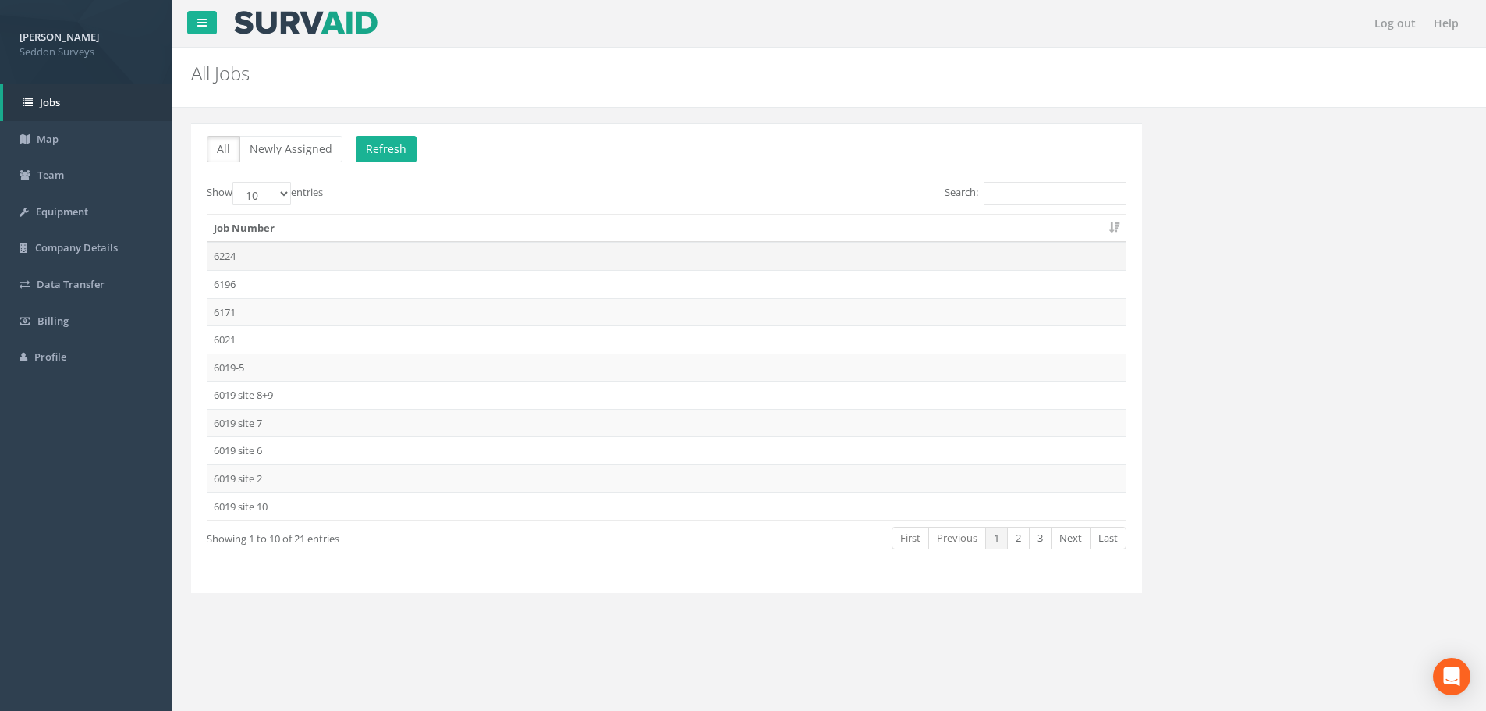
click at [238, 256] on td "6224" at bounding box center [666, 256] width 918 height 28
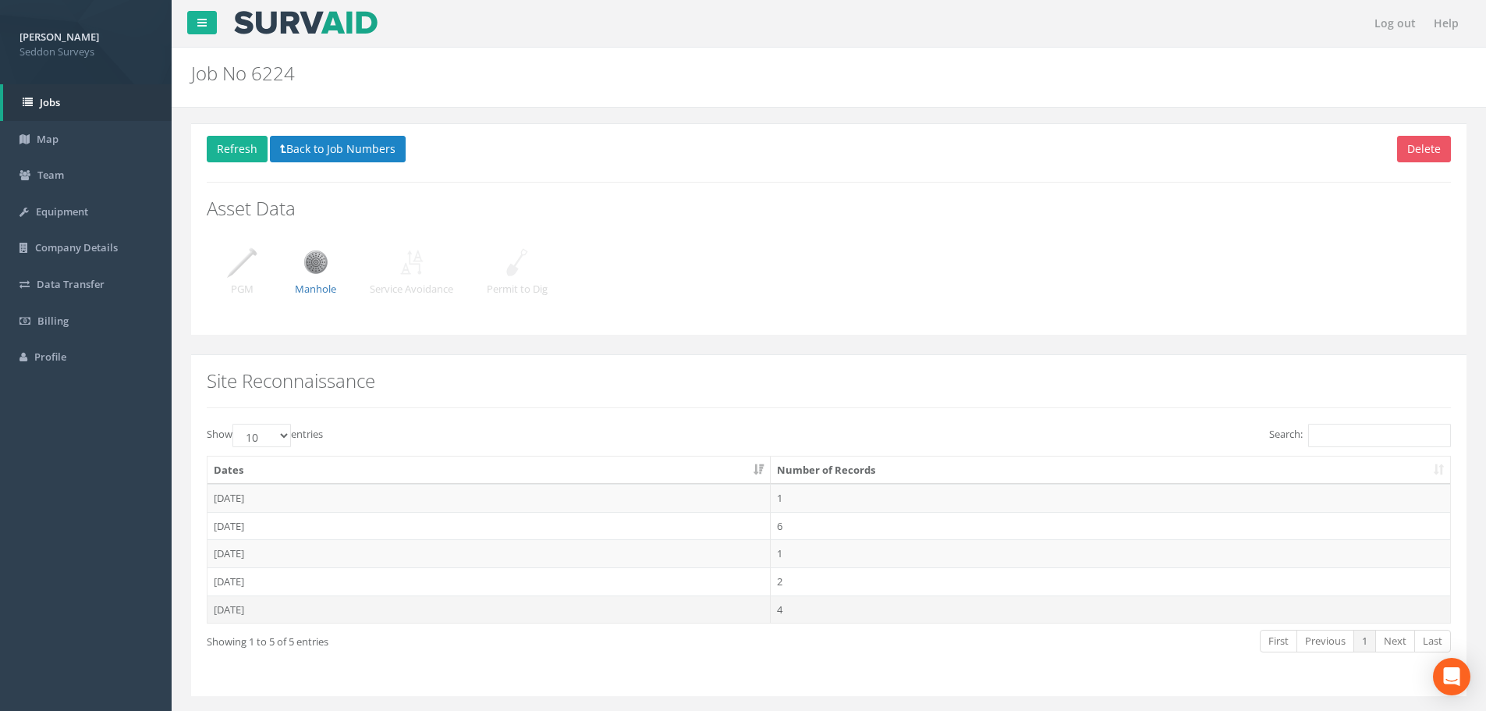
click at [249, 611] on td "[DATE]" at bounding box center [488, 609] width 563 height 28
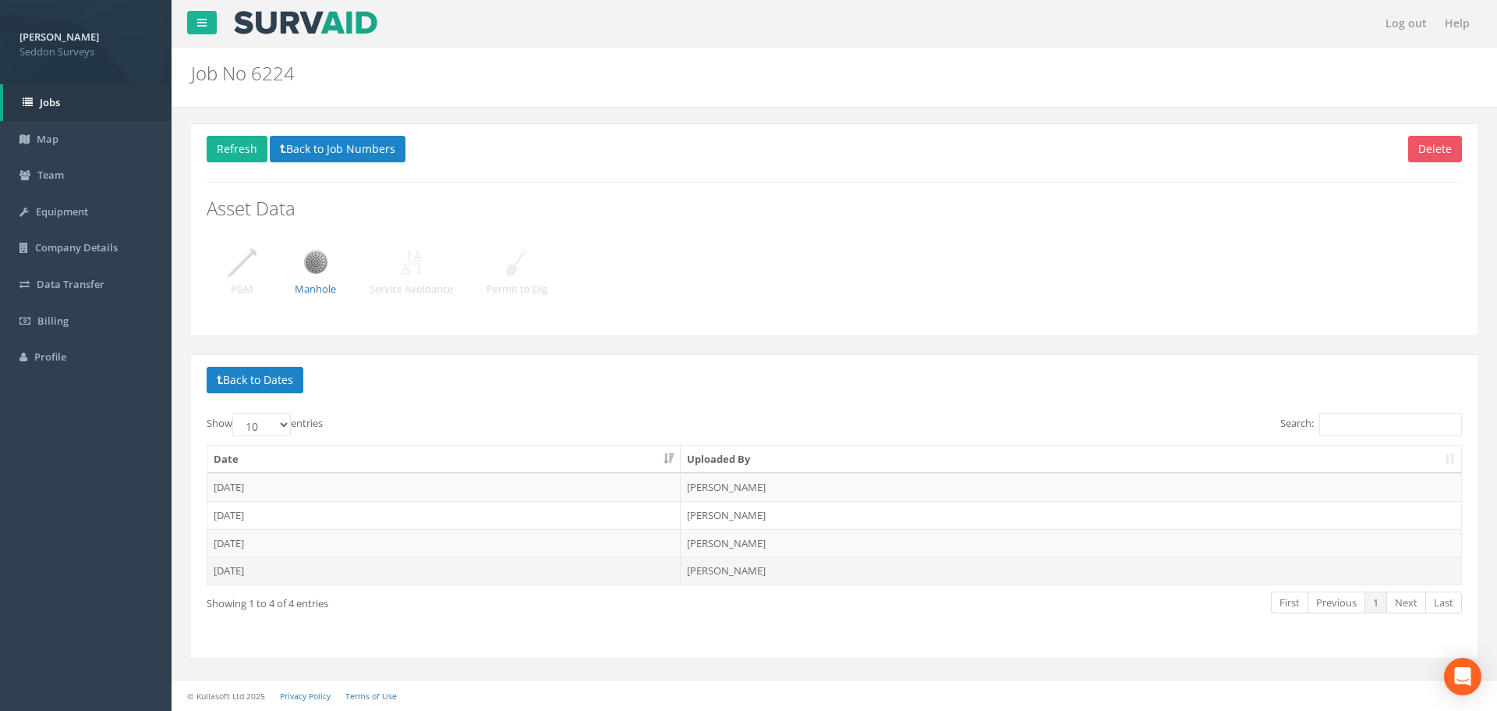
click at [242, 571] on td "[DATE]" at bounding box center [443, 570] width 473 height 28
